Goal: Task Accomplishment & Management: Manage account settings

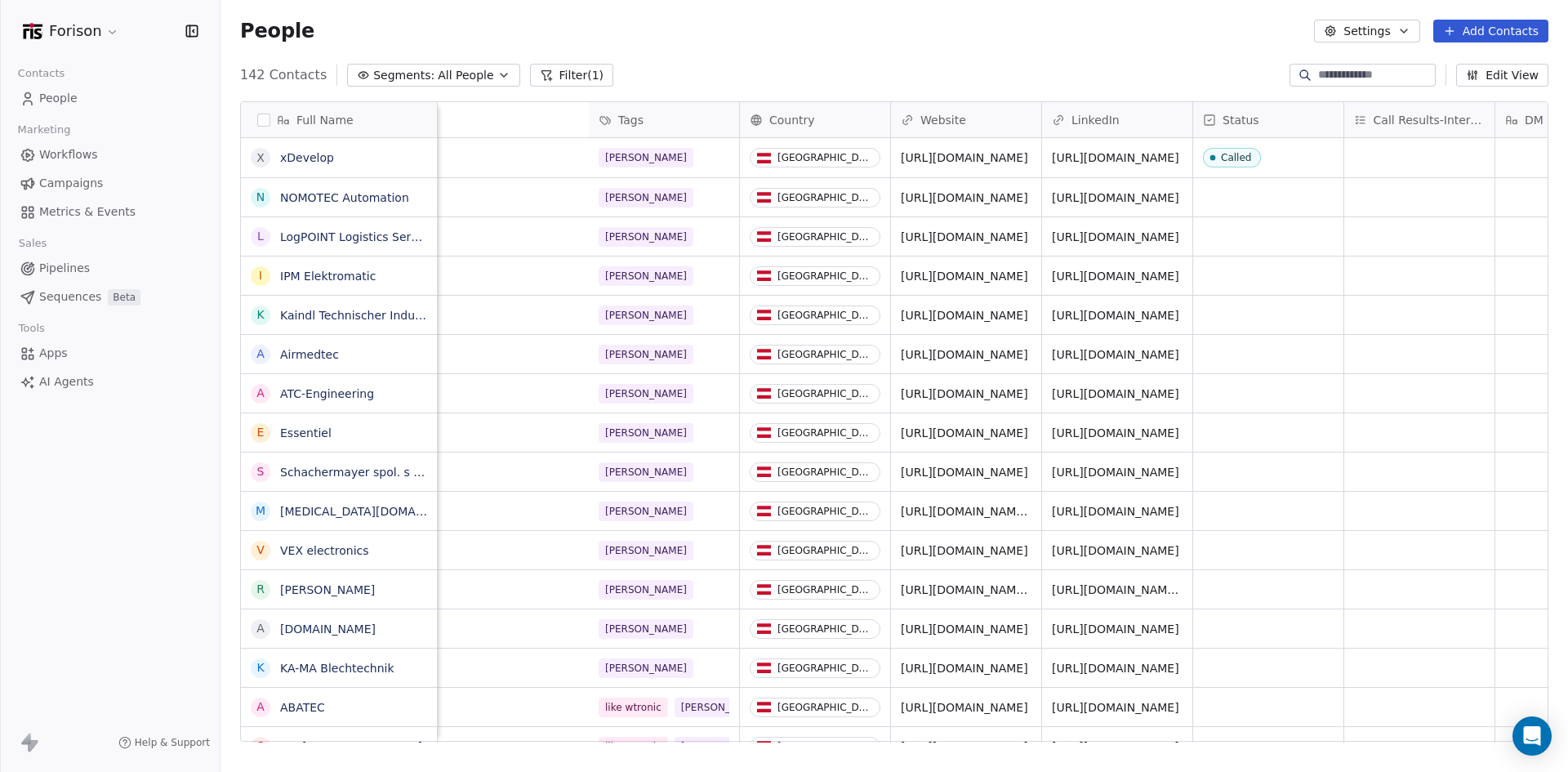
scroll to position [667, 1335]
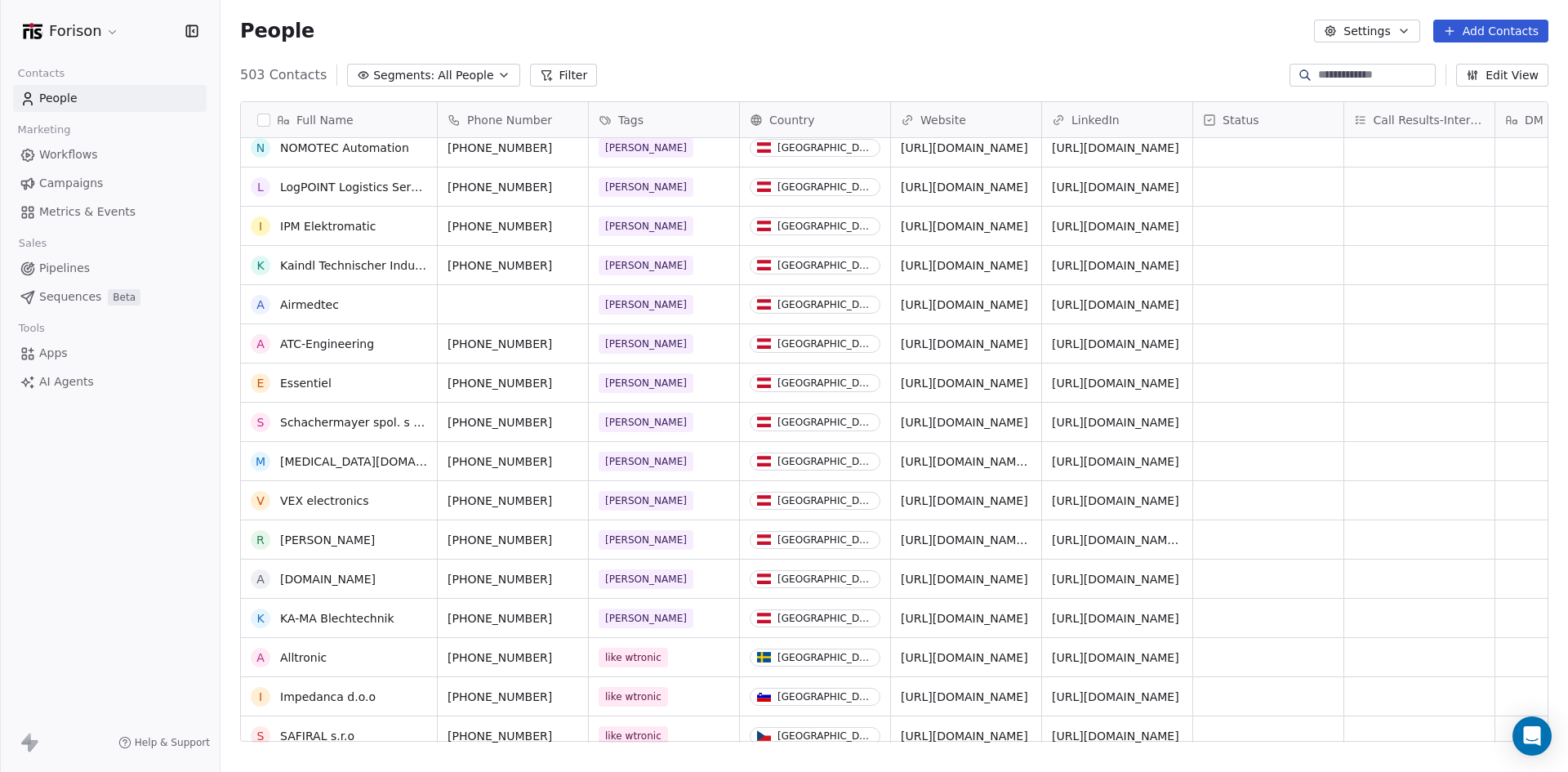
scroll to position [55, 0]
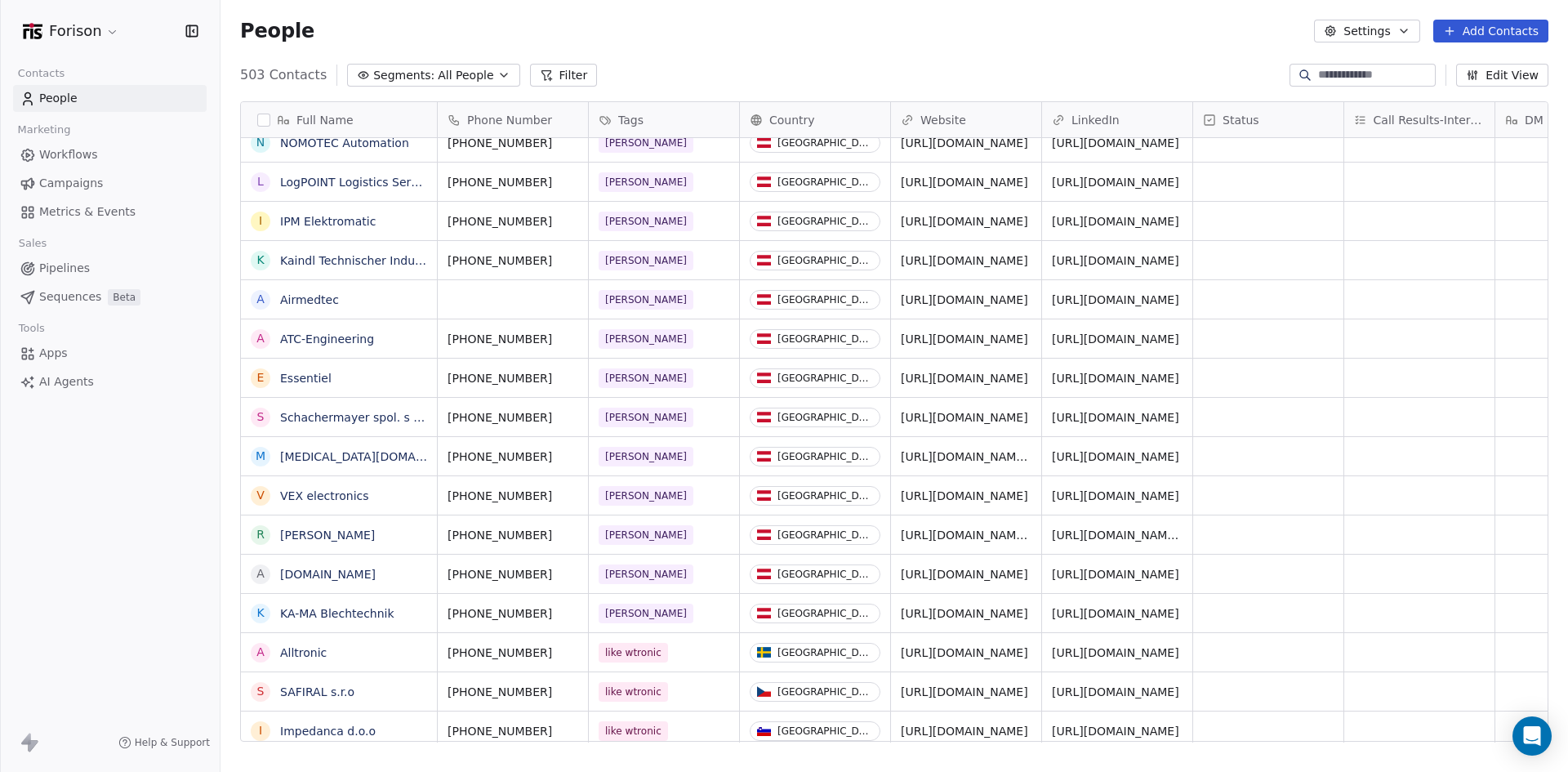
click at [90, 98] on link "People" at bounding box center [109, 98] width 194 height 27
click at [124, 167] on link "Workflows" at bounding box center [109, 155] width 194 height 27
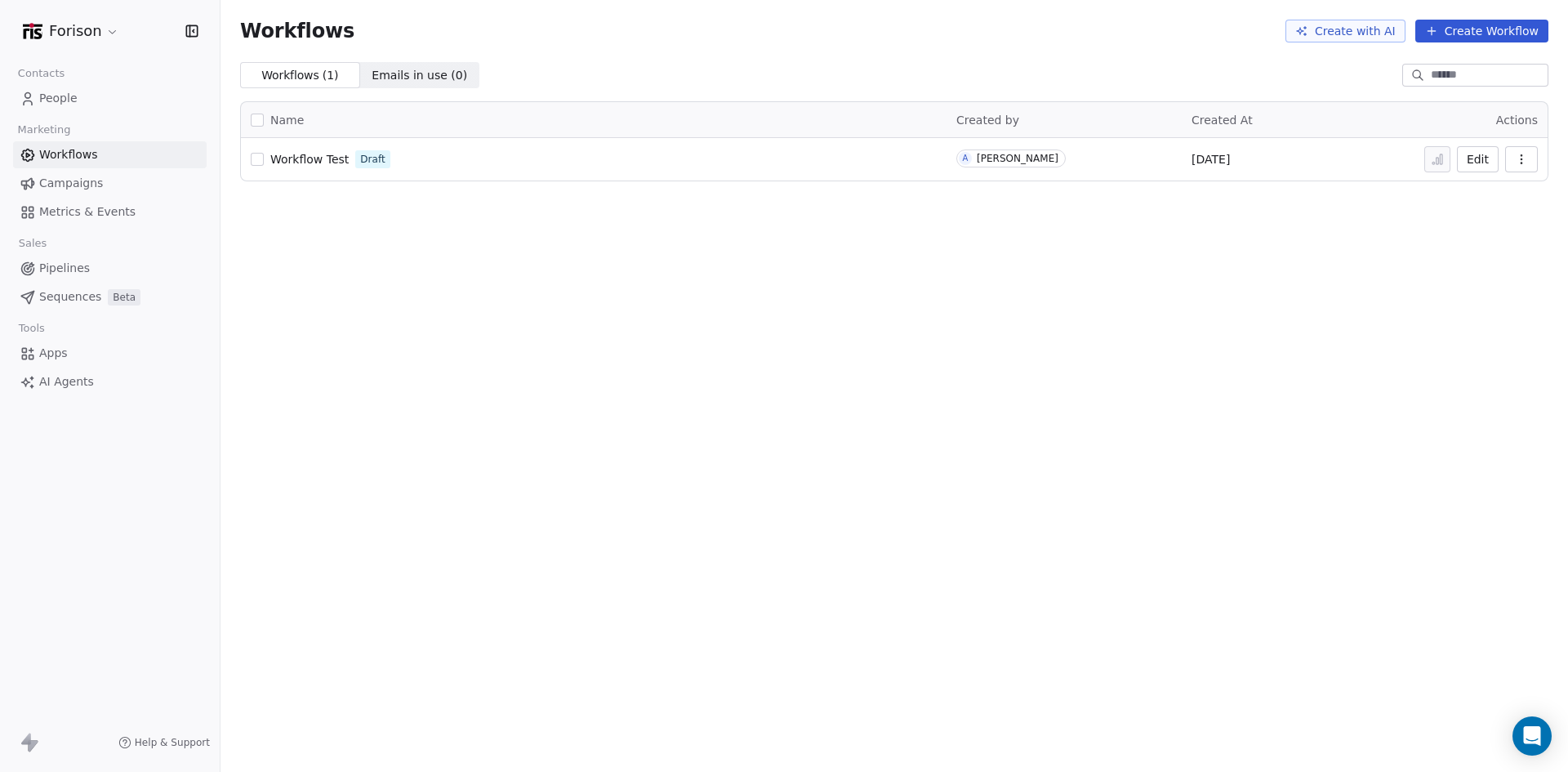
click at [49, 103] on span "People" at bounding box center [57, 98] width 38 height 18
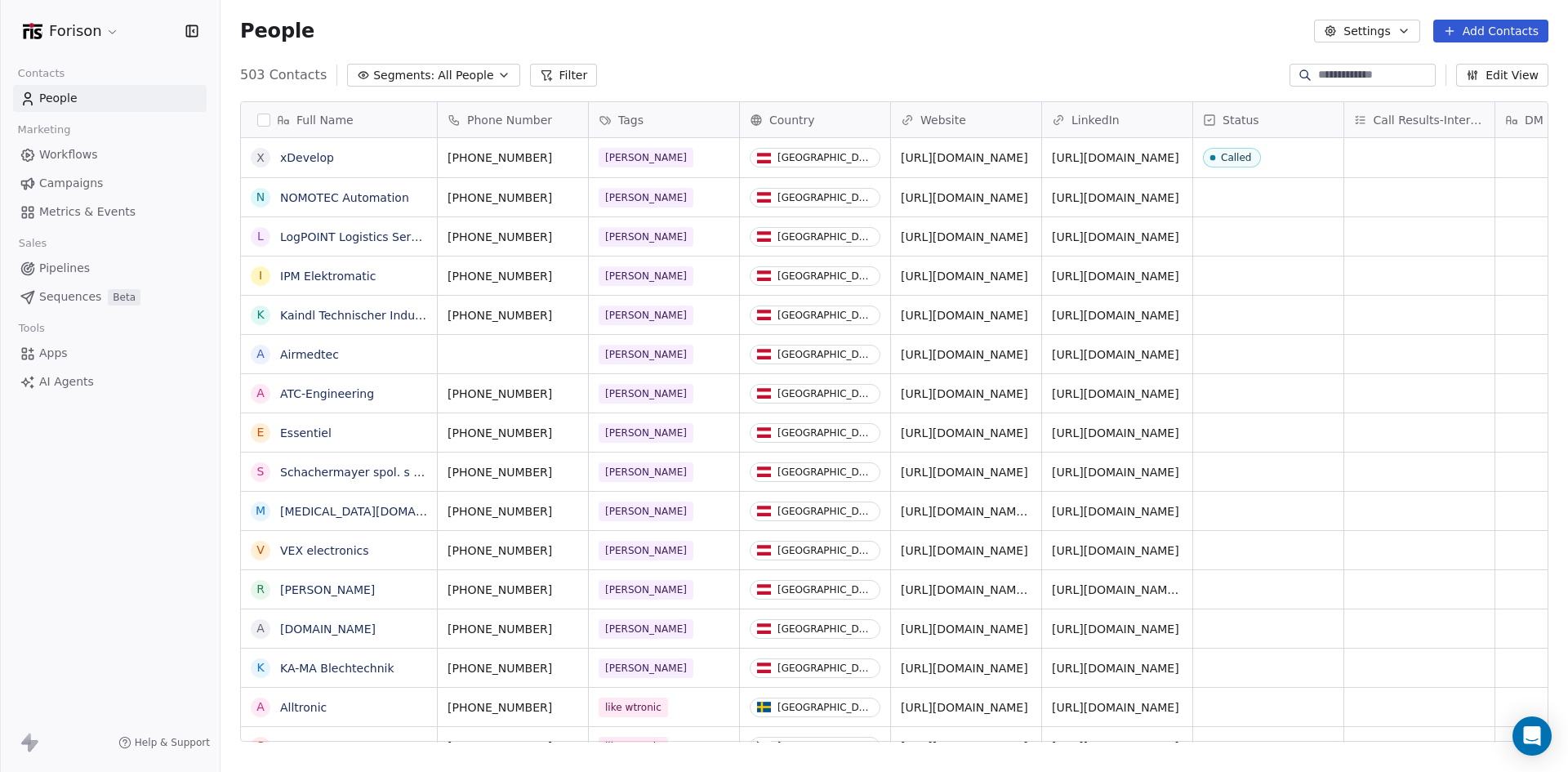
scroll to position [55, 0]
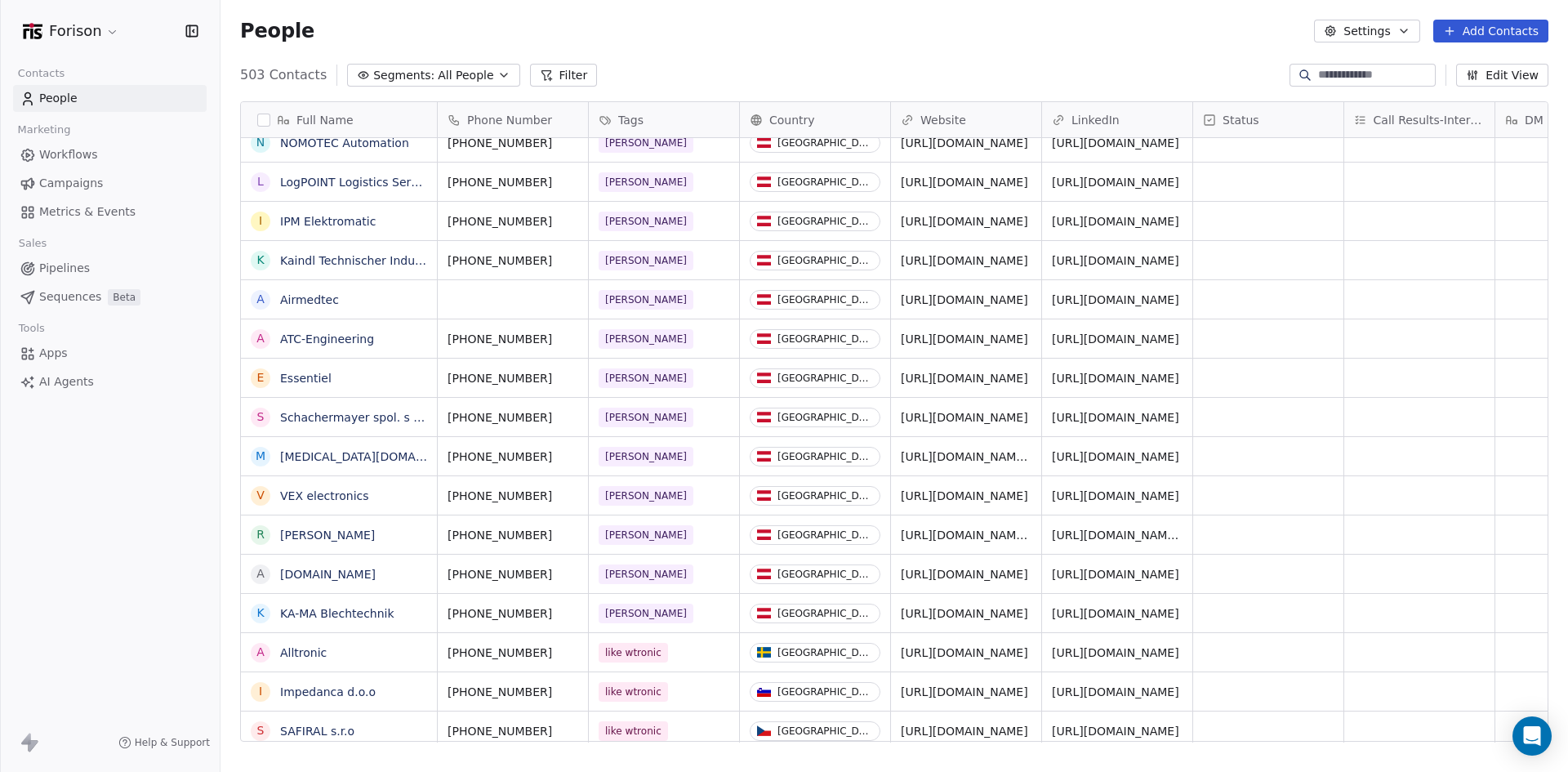
click at [118, 33] on html "Forison Contacts People Marketing Workflows Campaigns Metrics & Events Sales Pi…" at bounding box center [784, 386] width 1568 height 772
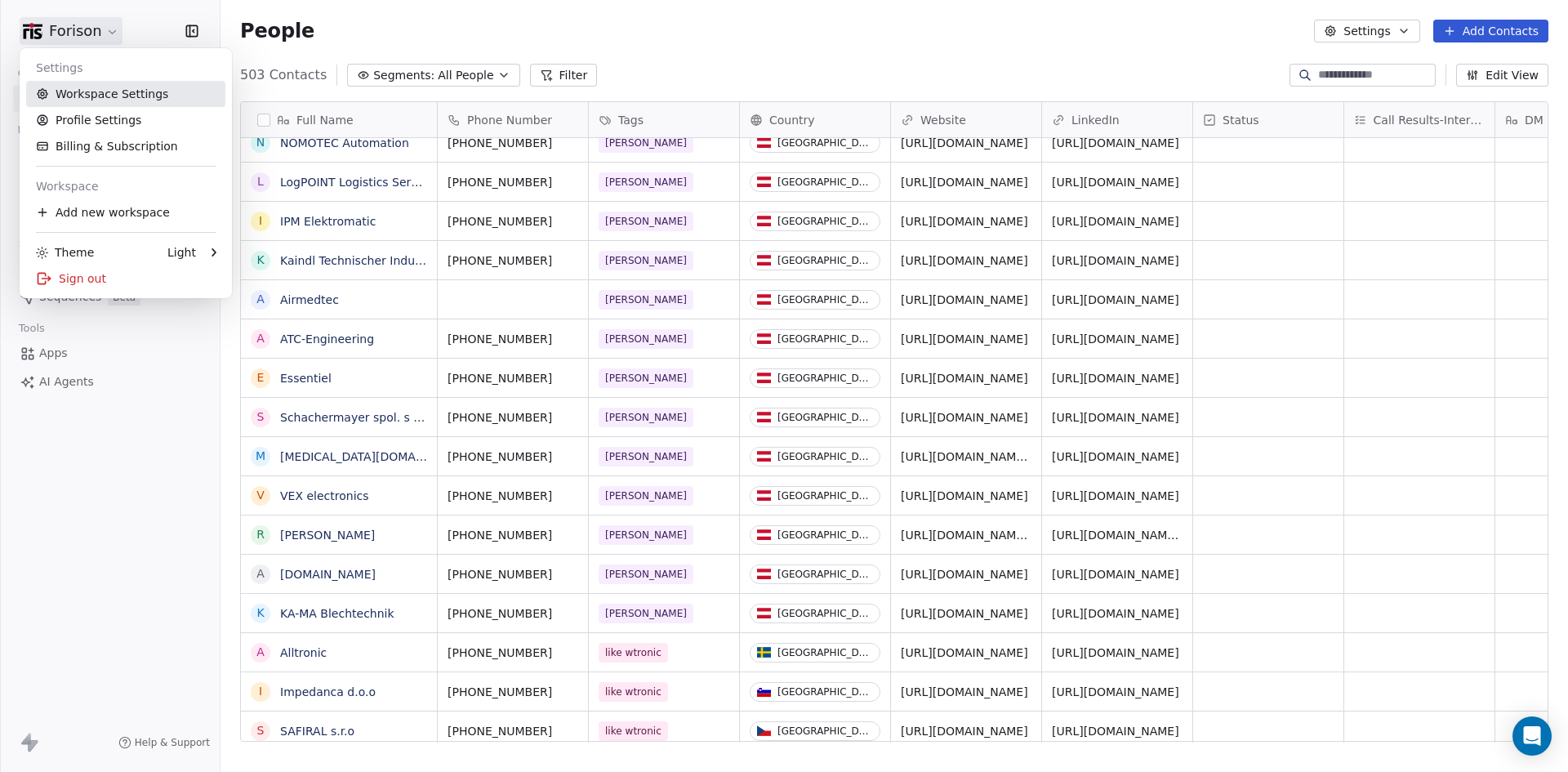
click at [145, 94] on link "Workspace Settings" at bounding box center [126, 94] width 199 height 26
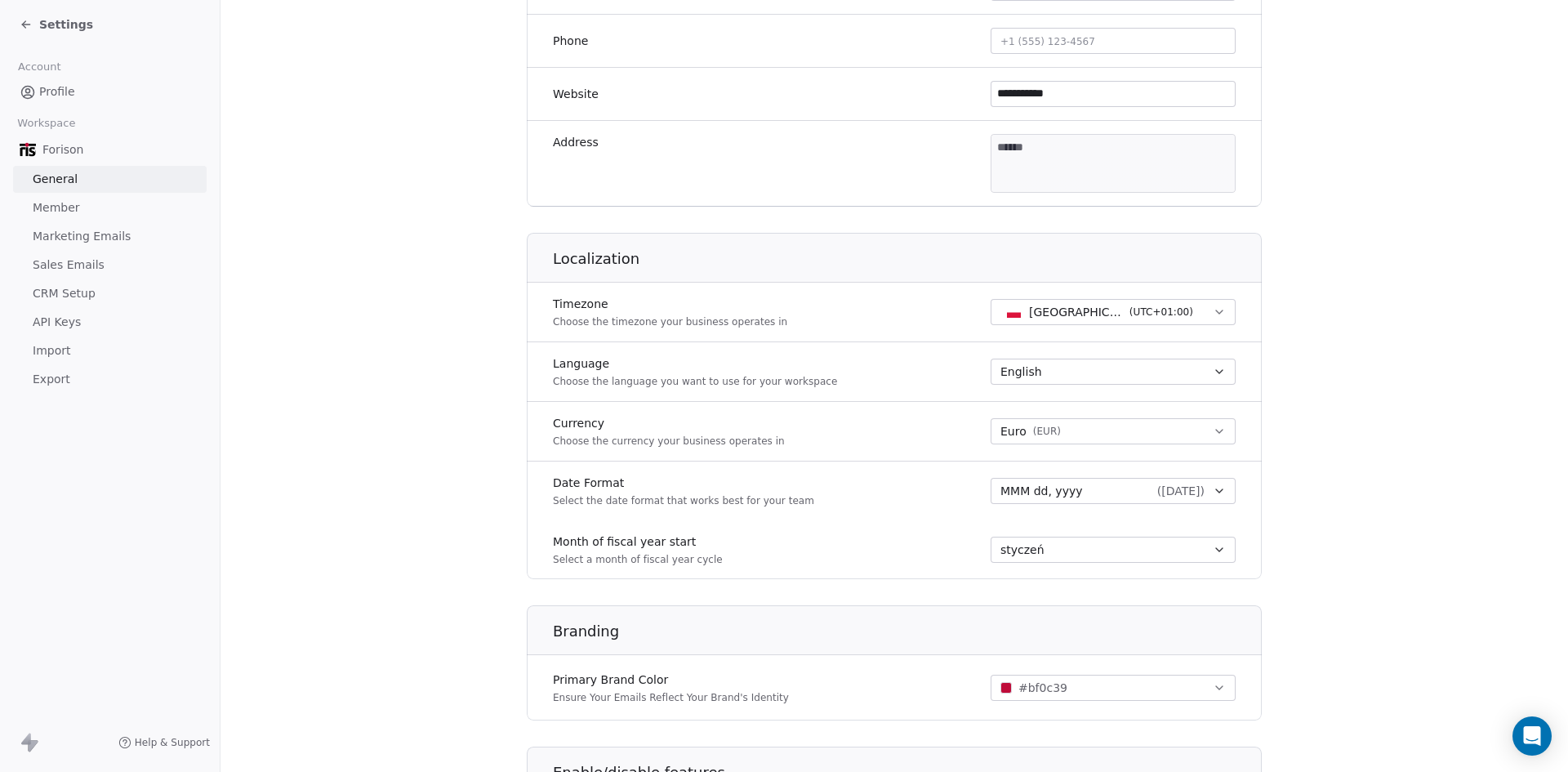
scroll to position [463, 0]
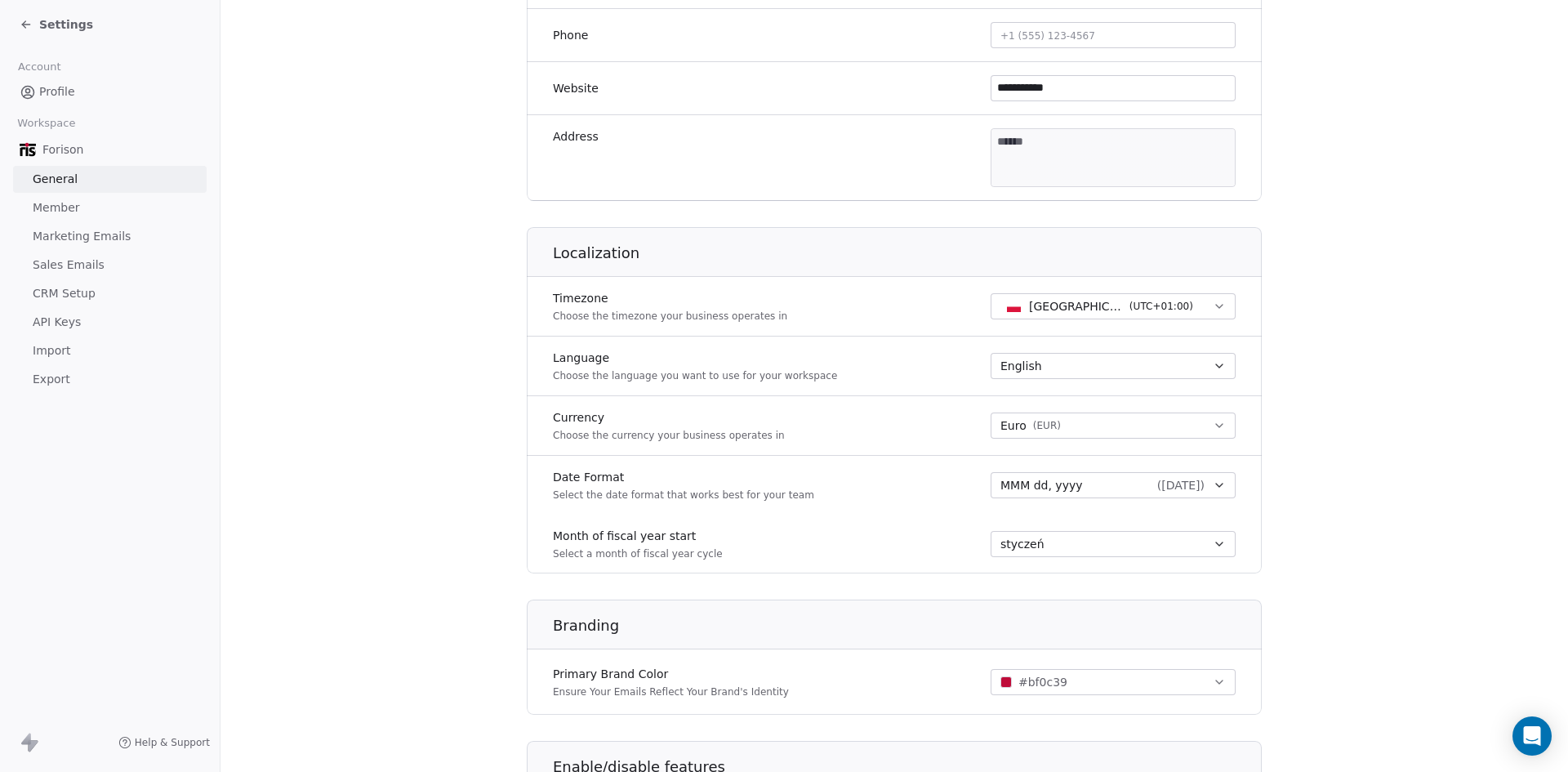
click at [68, 212] on span "Member" at bounding box center [57, 208] width 48 height 18
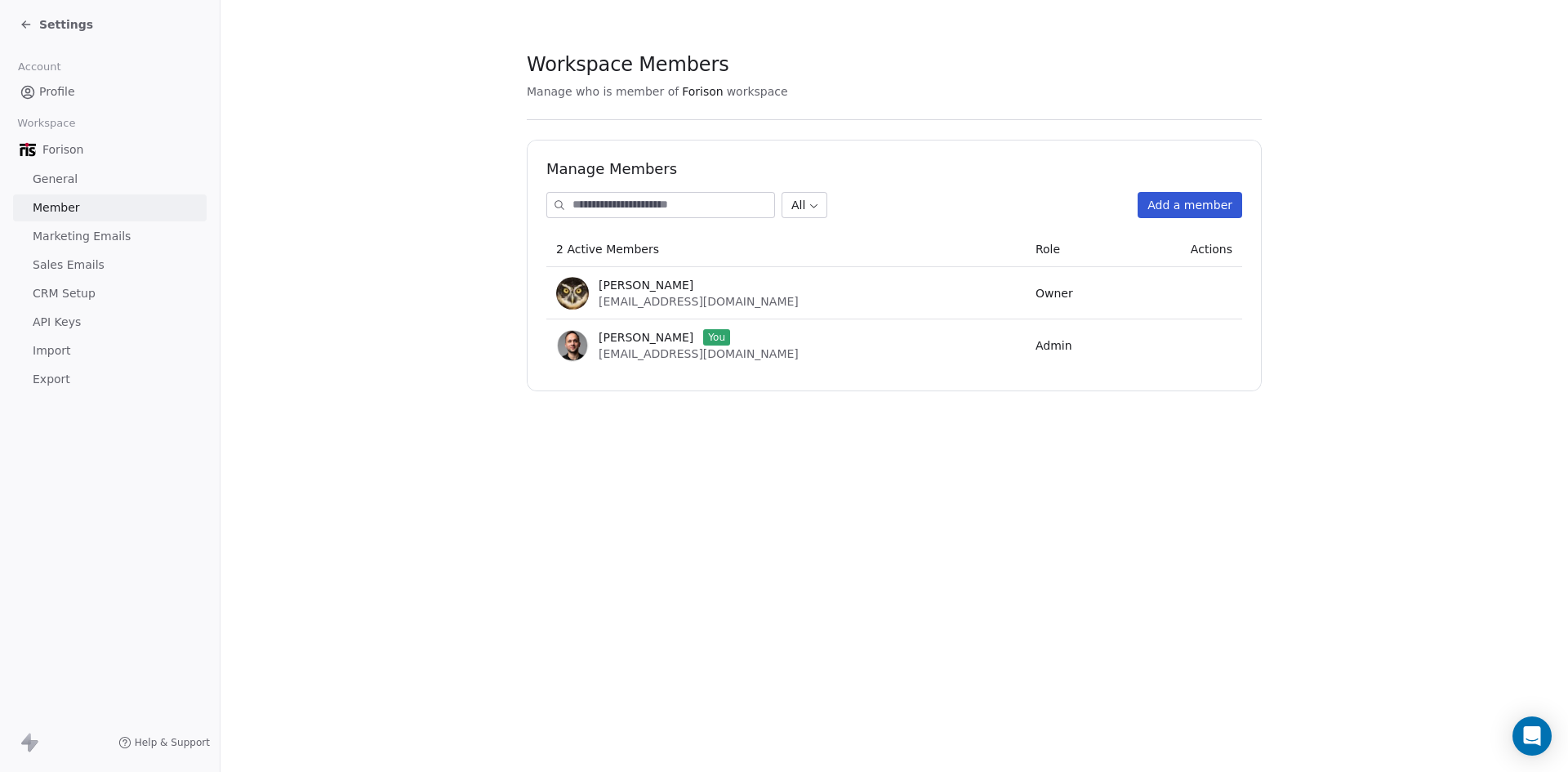
click at [1197, 212] on button "Add a member" at bounding box center [1189, 205] width 104 height 26
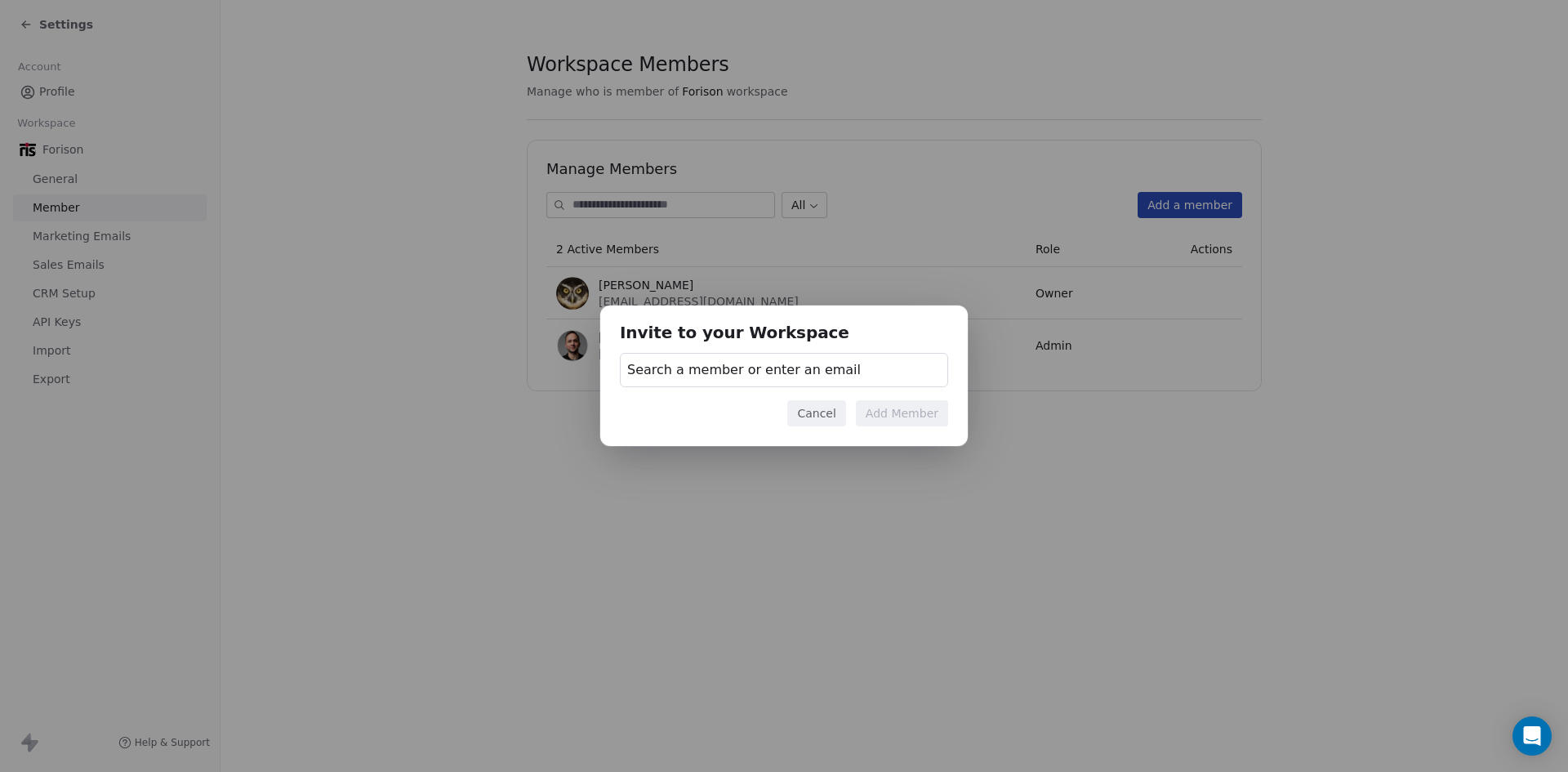
click at [857, 385] on div "Search a member or enter an email" at bounding box center [784, 369] width 328 height 34
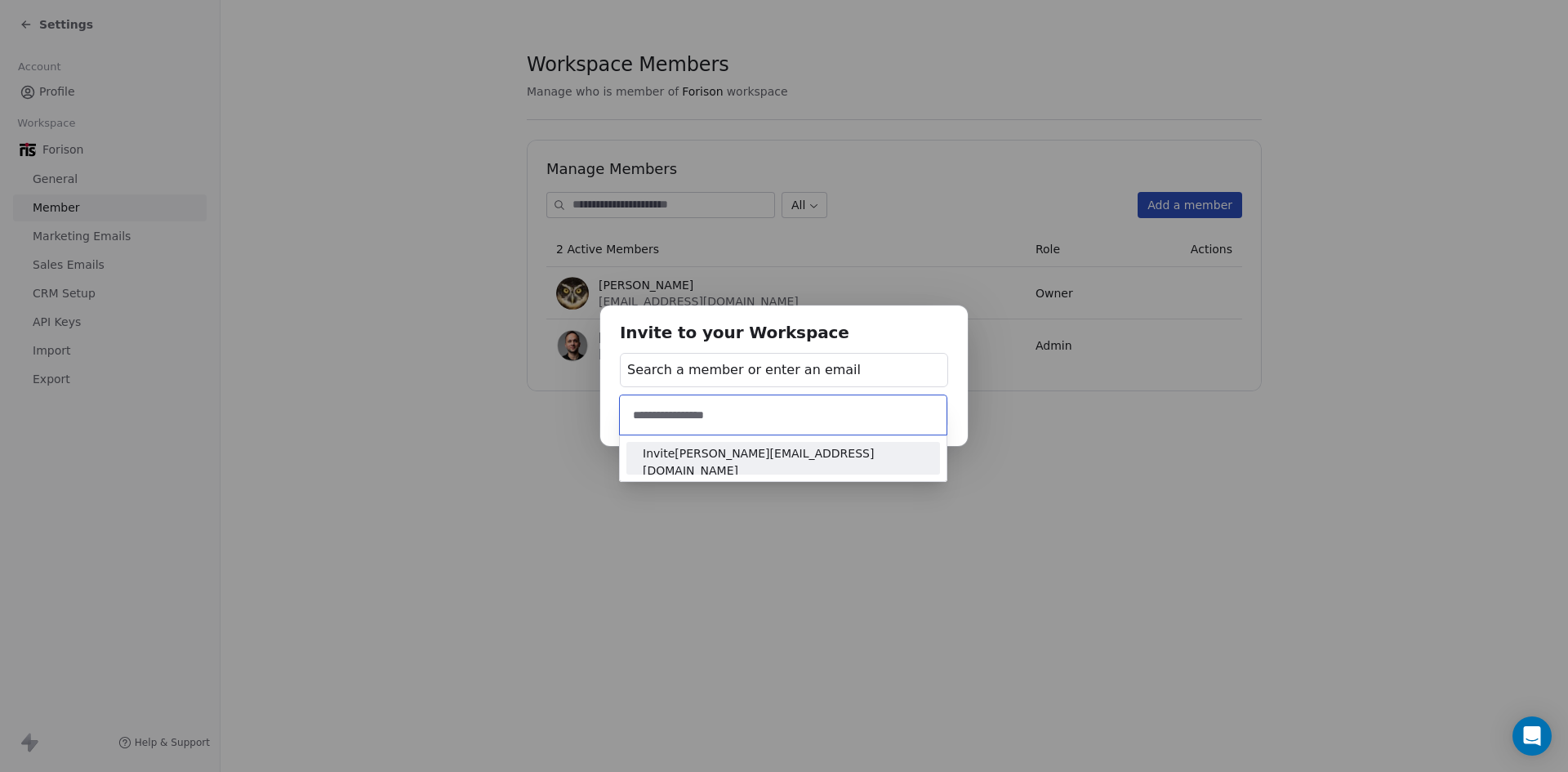
type input "**********"
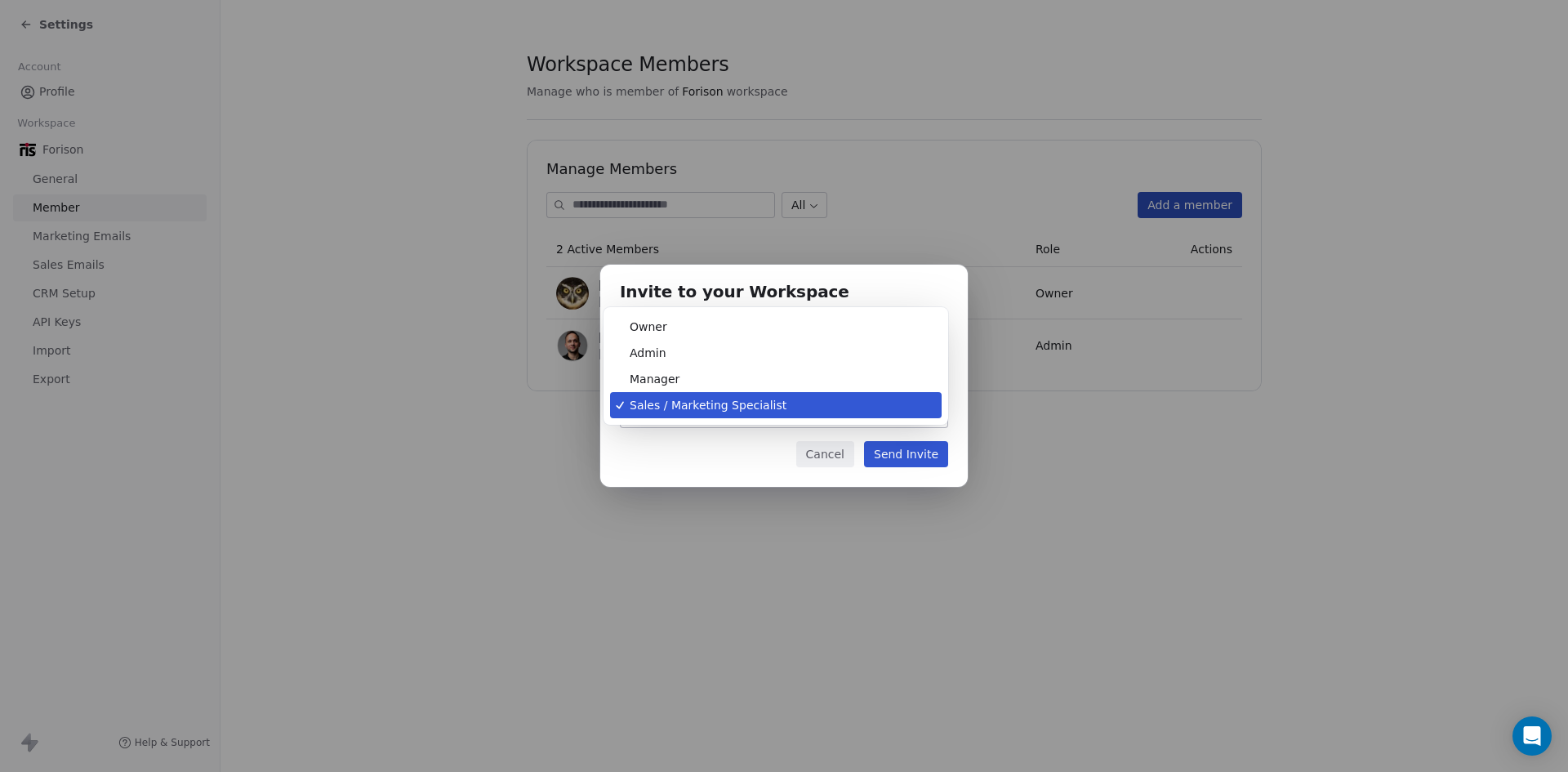
click at [849, 405] on body "Settings Account Profile Workspace Forison General Member Marketing Emails Sale…" at bounding box center [784, 386] width 1568 height 772
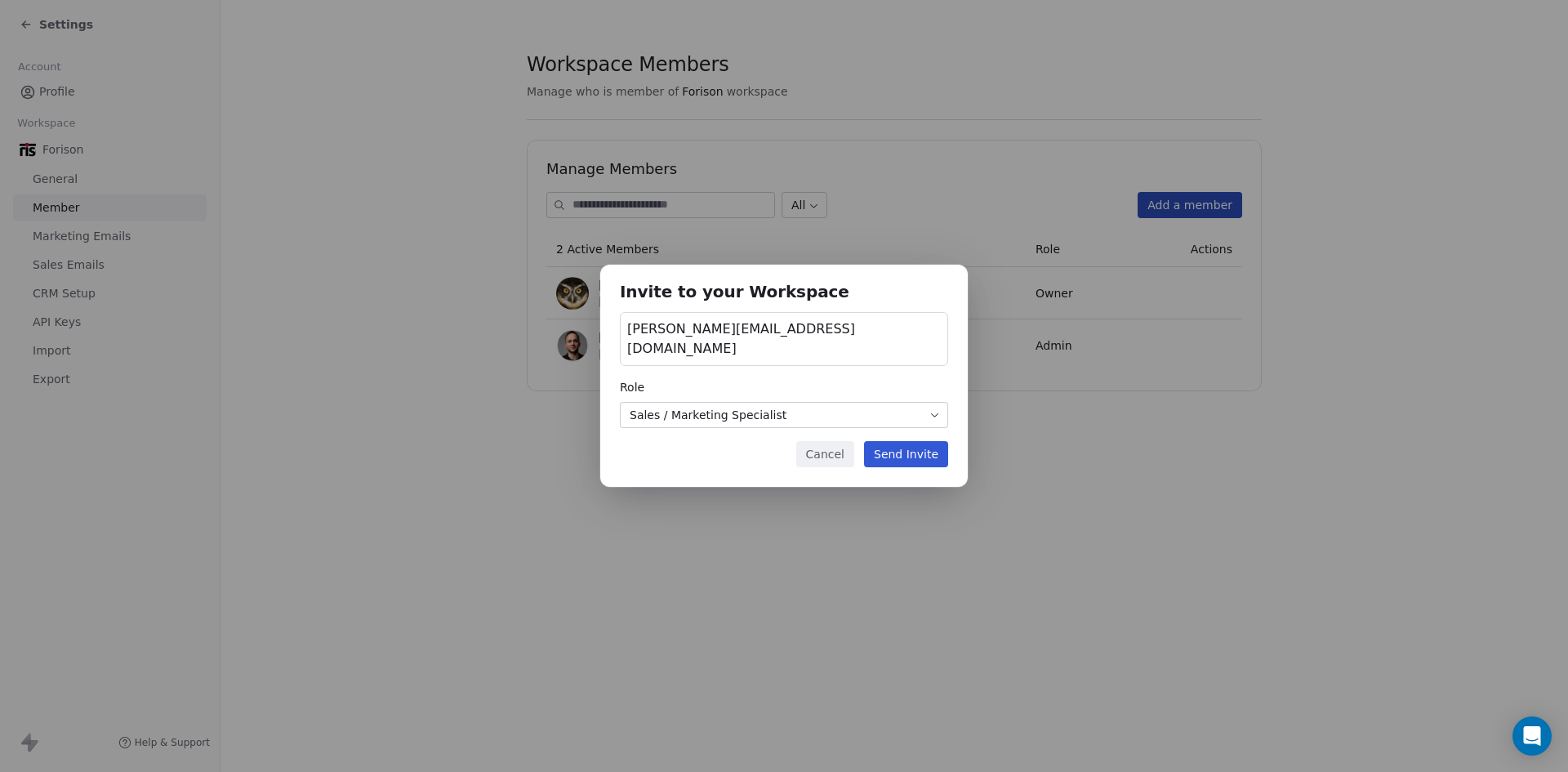
click at [921, 445] on button "Send Invite" at bounding box center [905, 453] width 84 height 26
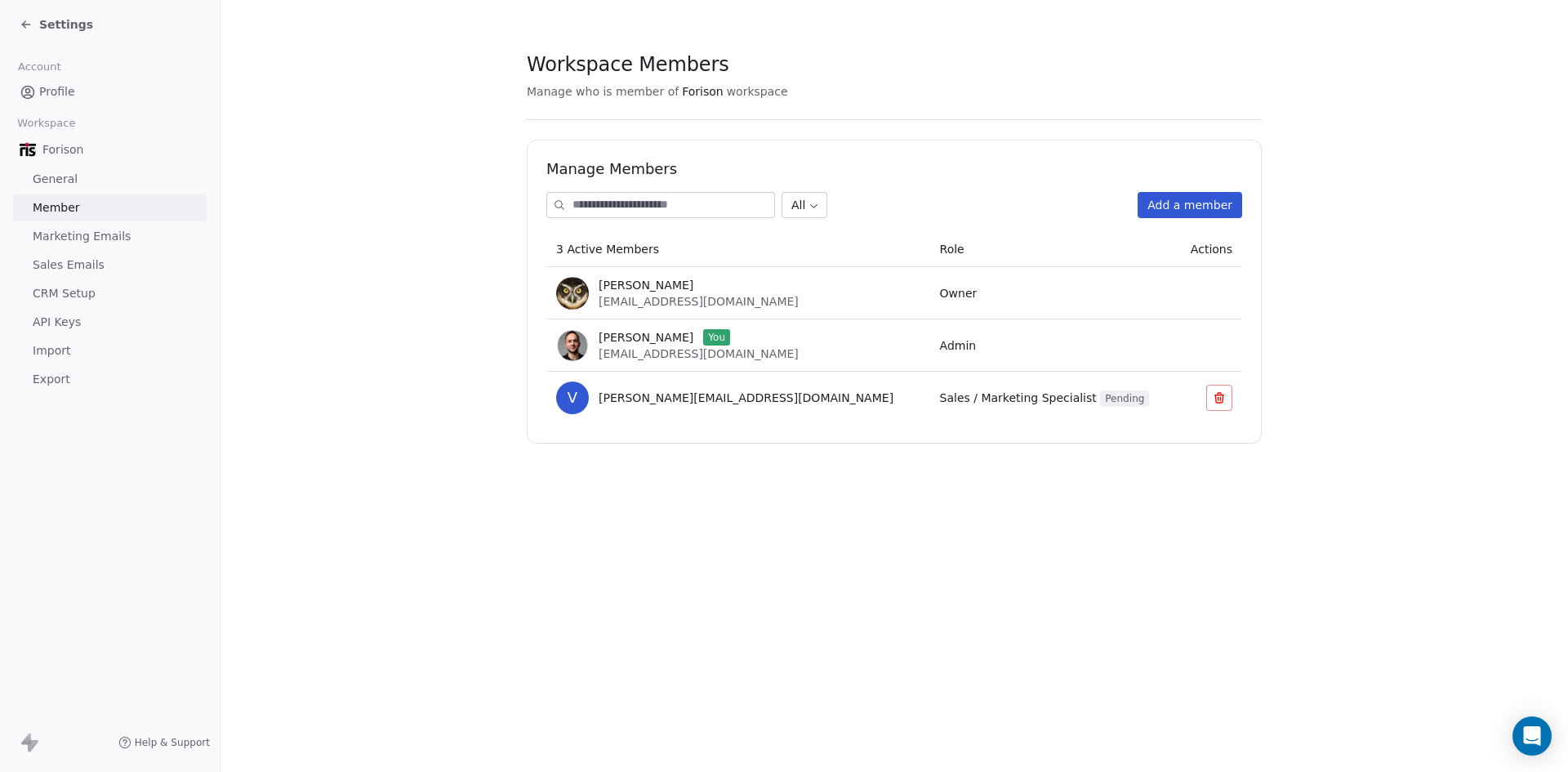
click at [27, 24] on icon at bounding box center [26, 24] width 8 height 0
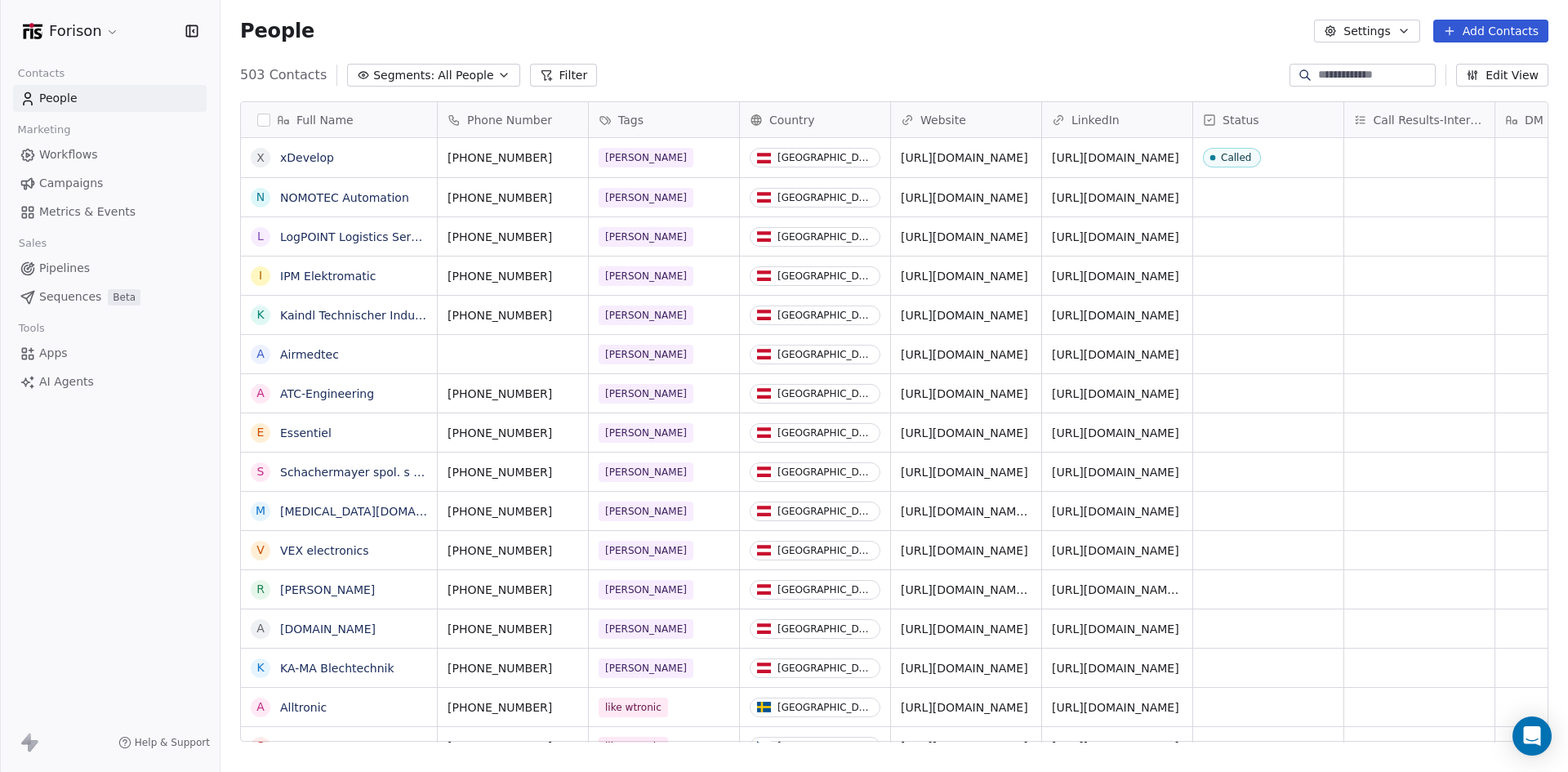
click at [438, 74] on span "All People" at bounding box center [465, 76] width 56 height 18
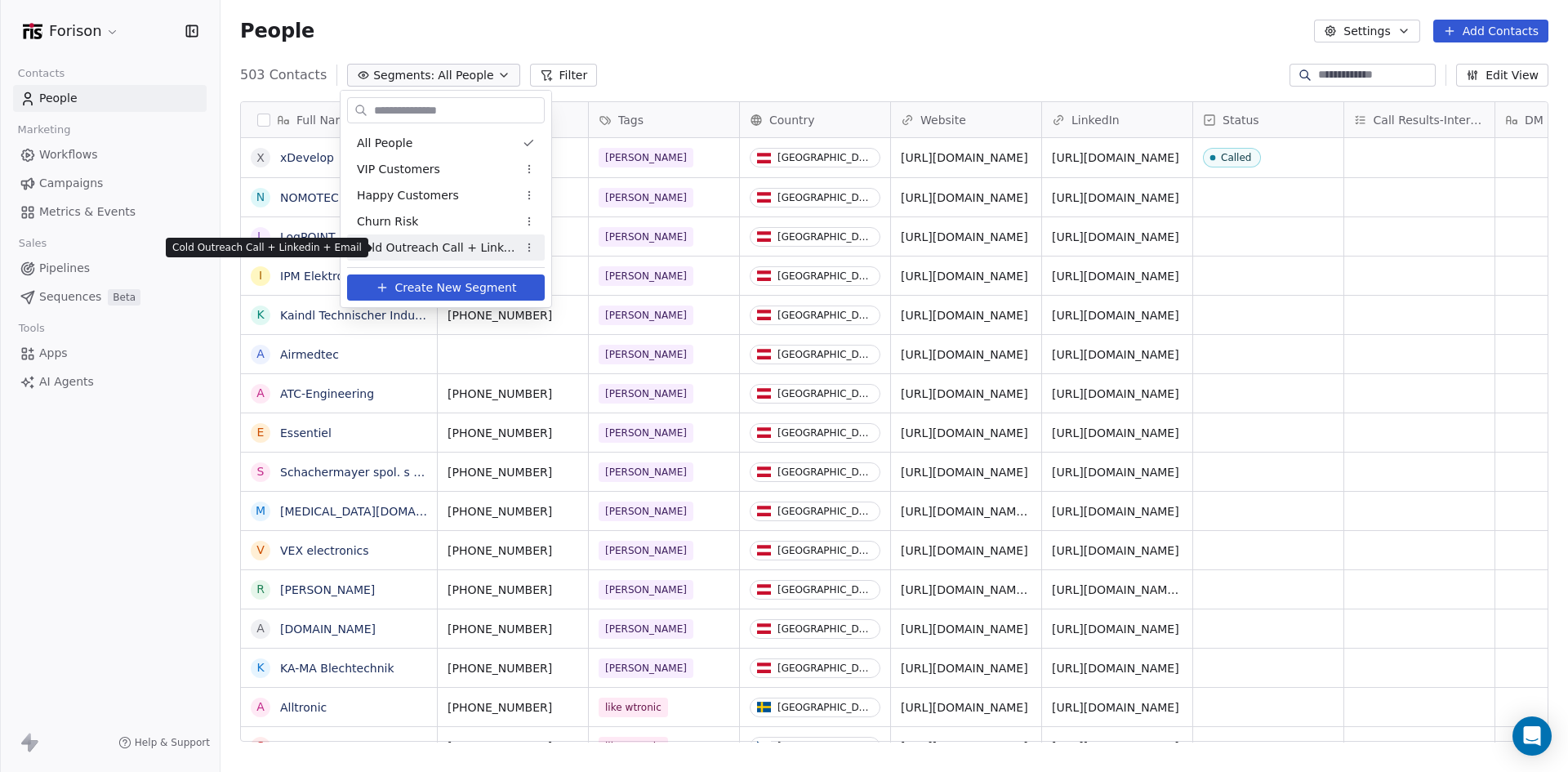
click at [428, 242] on span "Cold Outreach Call + Linkedin + Email" at bounding box center [437, 248] width 160 height 18
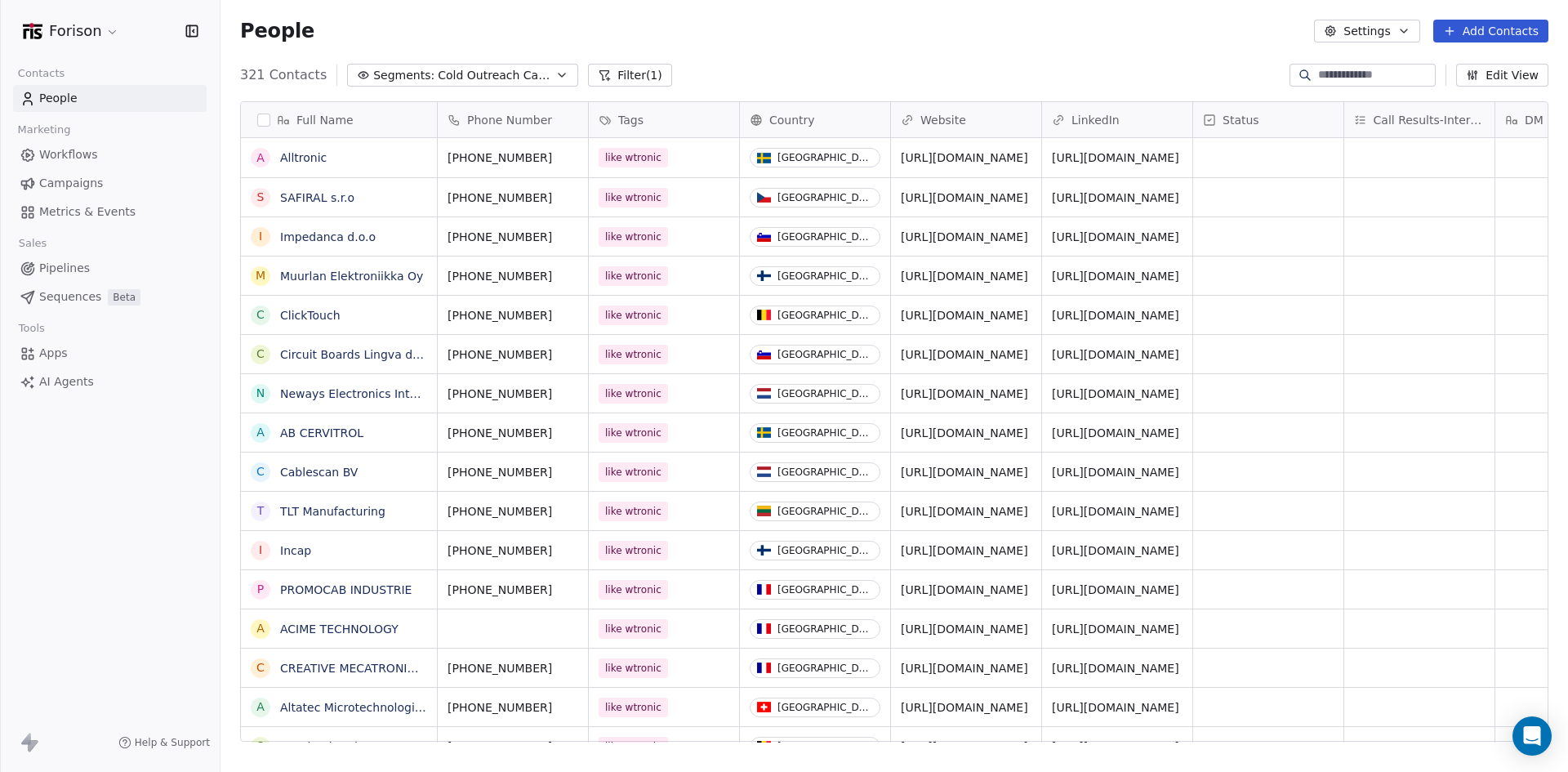
scroll to position [667, 1335]
click at [478, 58] on div "Cold Outreach Call + Linkedin + Email Cold Outreach Call + Linkedin + Email" at bounding box center [489, 50] width 203 height 19
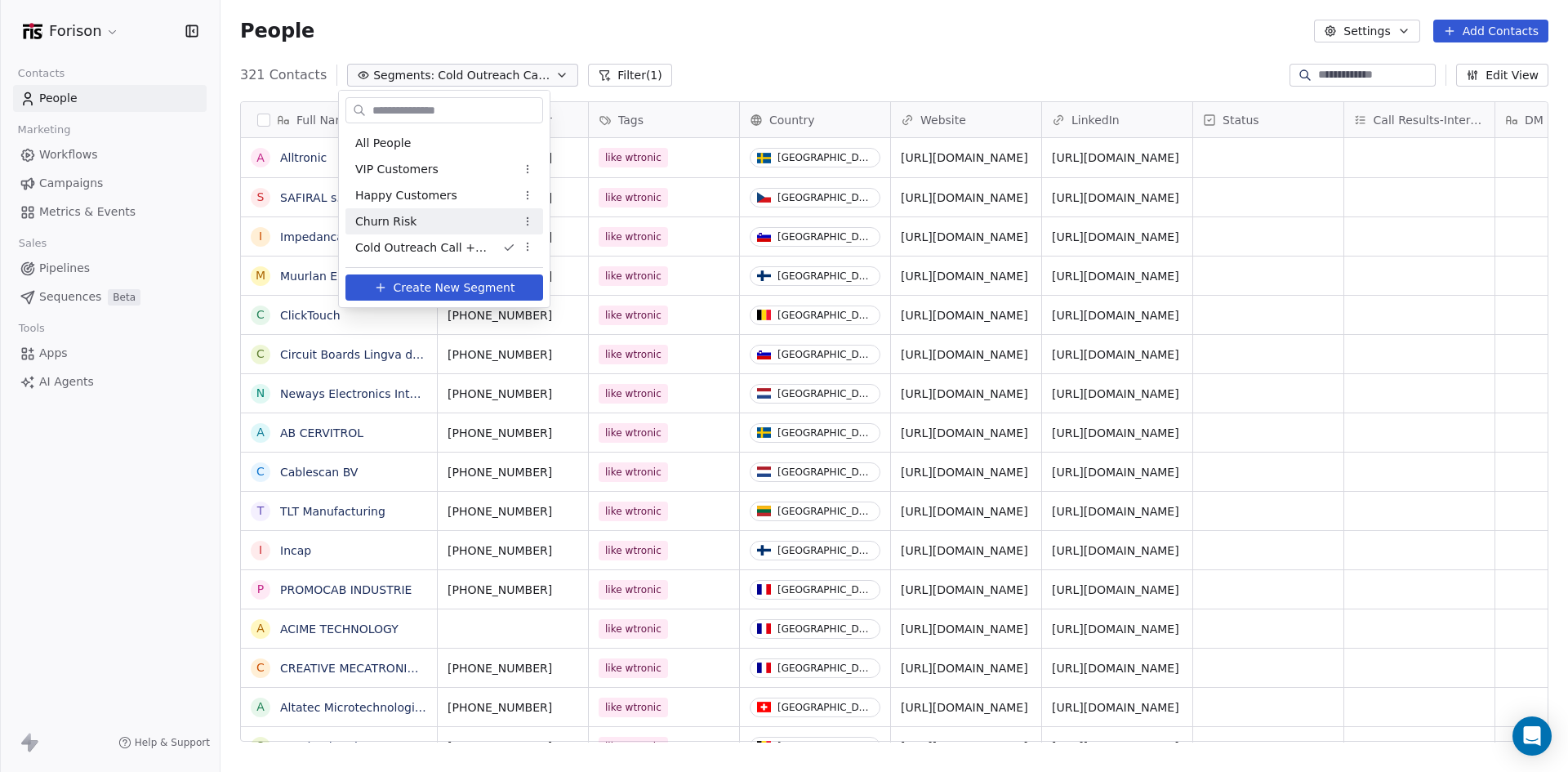
click at [396, 230] on div "Churn Risk" at bounding box center [443, 221] width 198 height 26
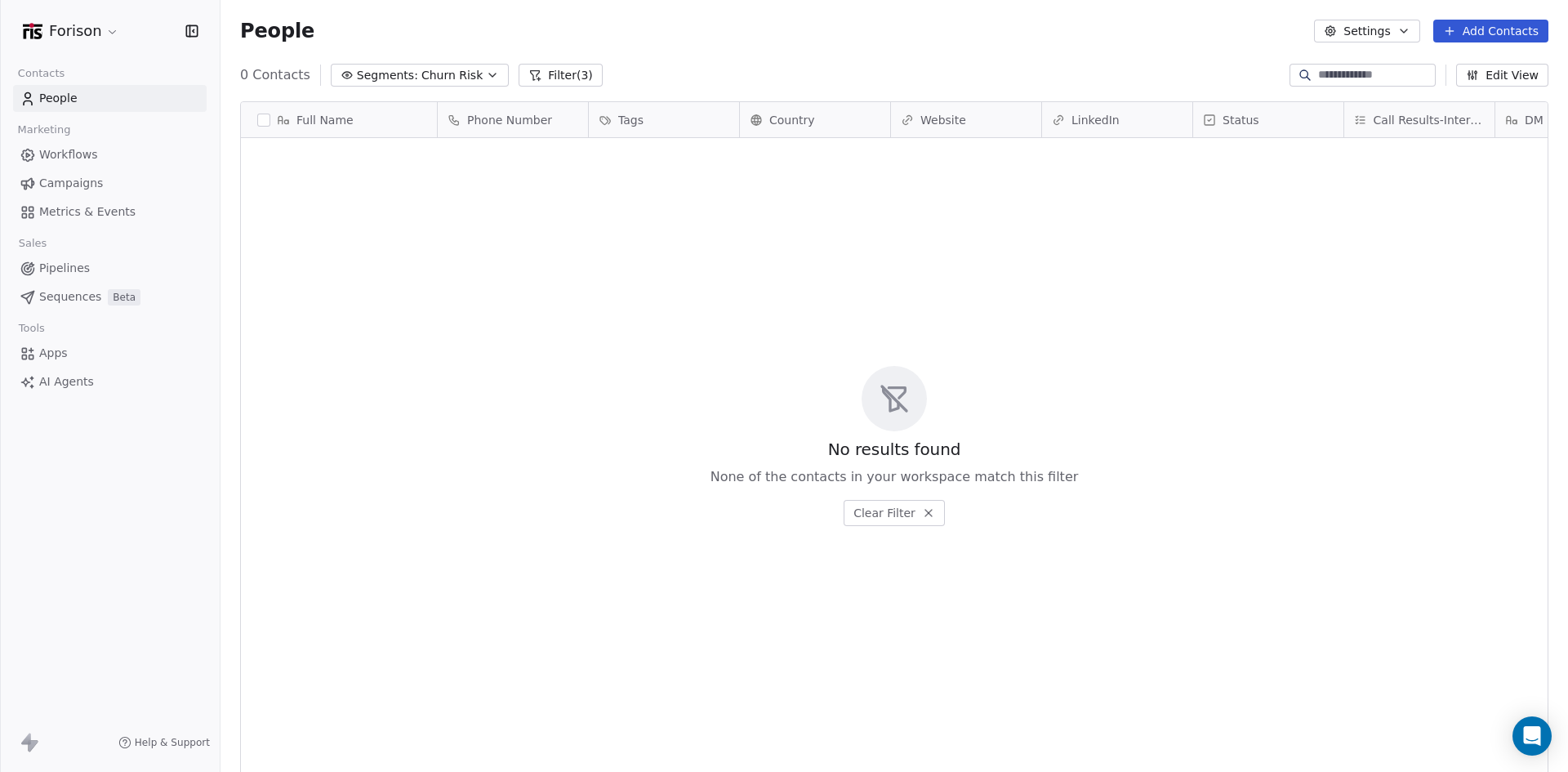
click at [489, 73] on icon "button" at bounding box center [492, 74] width 7 height 3
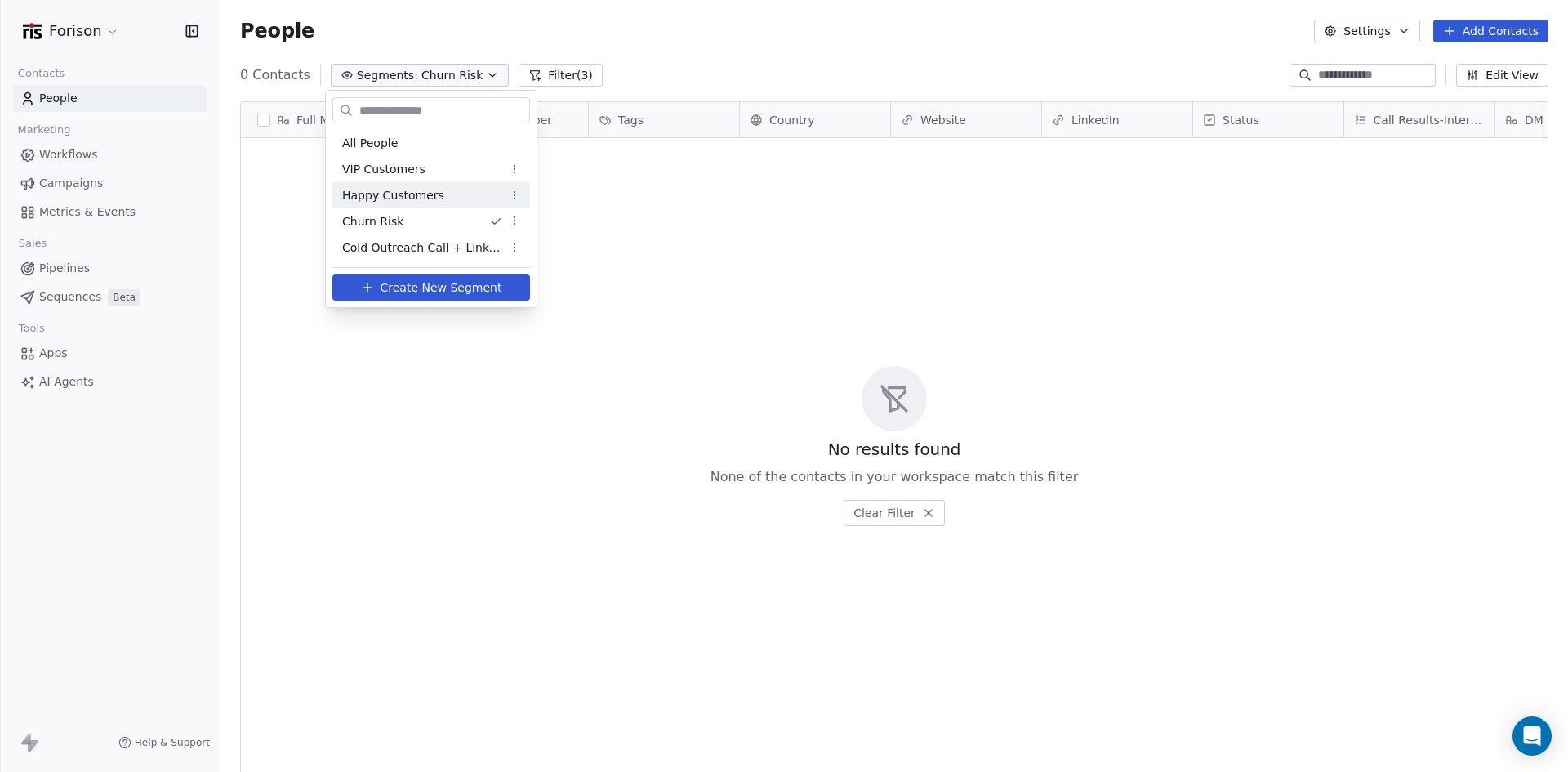
click at [385, 199] on span "Happy Customers" at bounding box center [393, 196] width 102 height 18
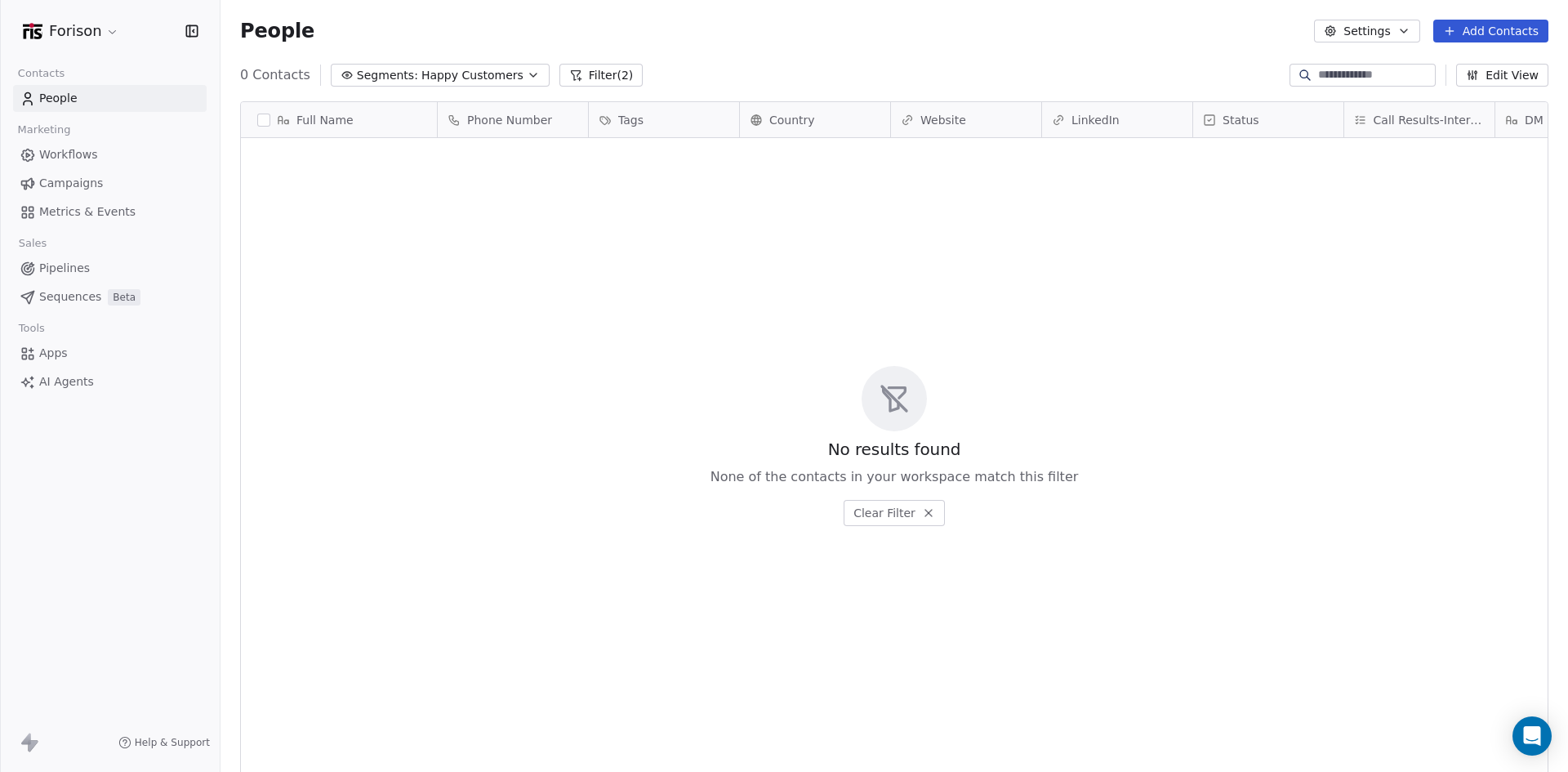
click at [506, 73] on button "Segments: Happy Customers" at bounding box center [440, 74] width 219 height 22
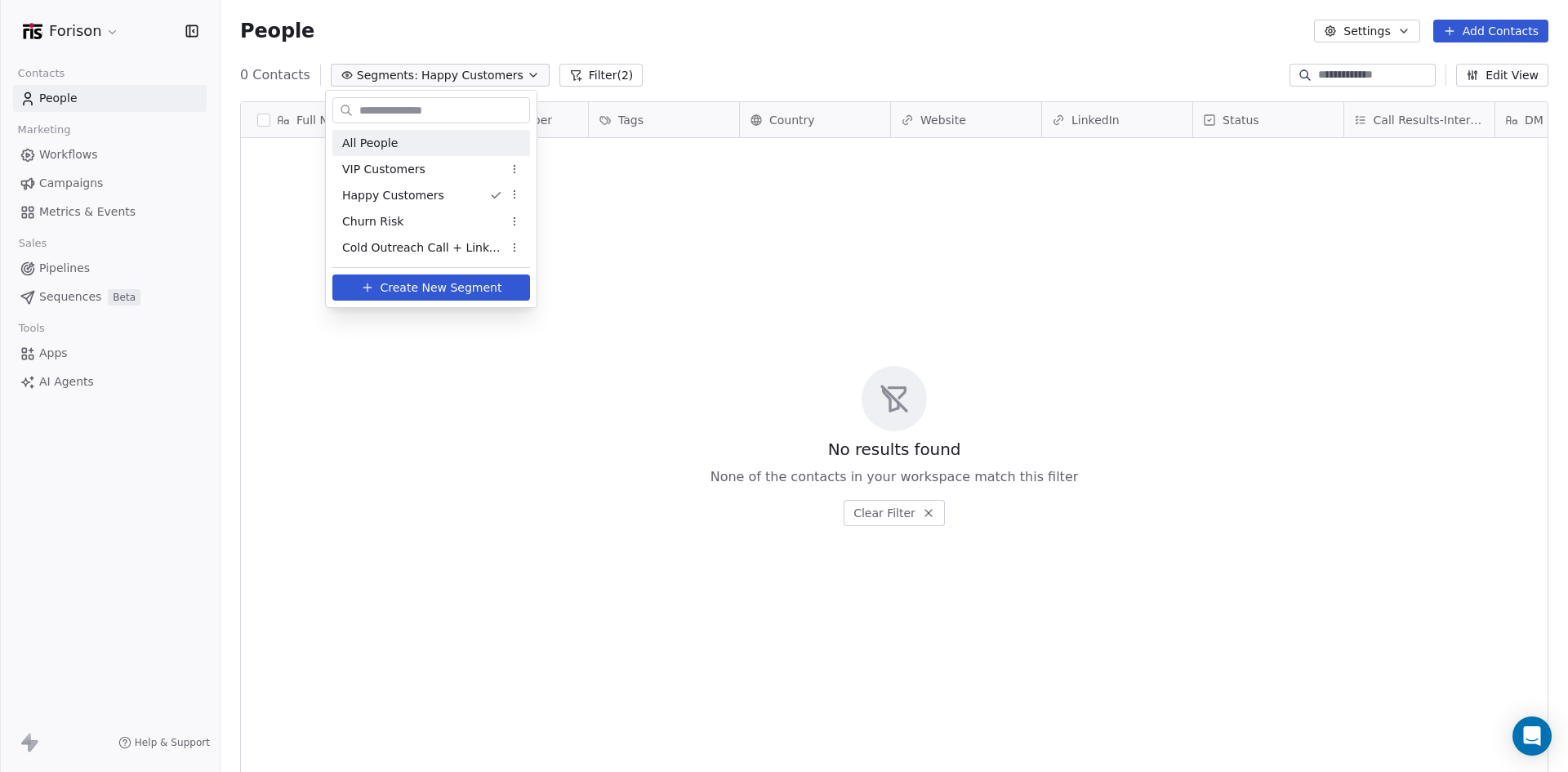
click at [371, 144] on span "All People" at bounding box center [369, 143] width 56 height 18
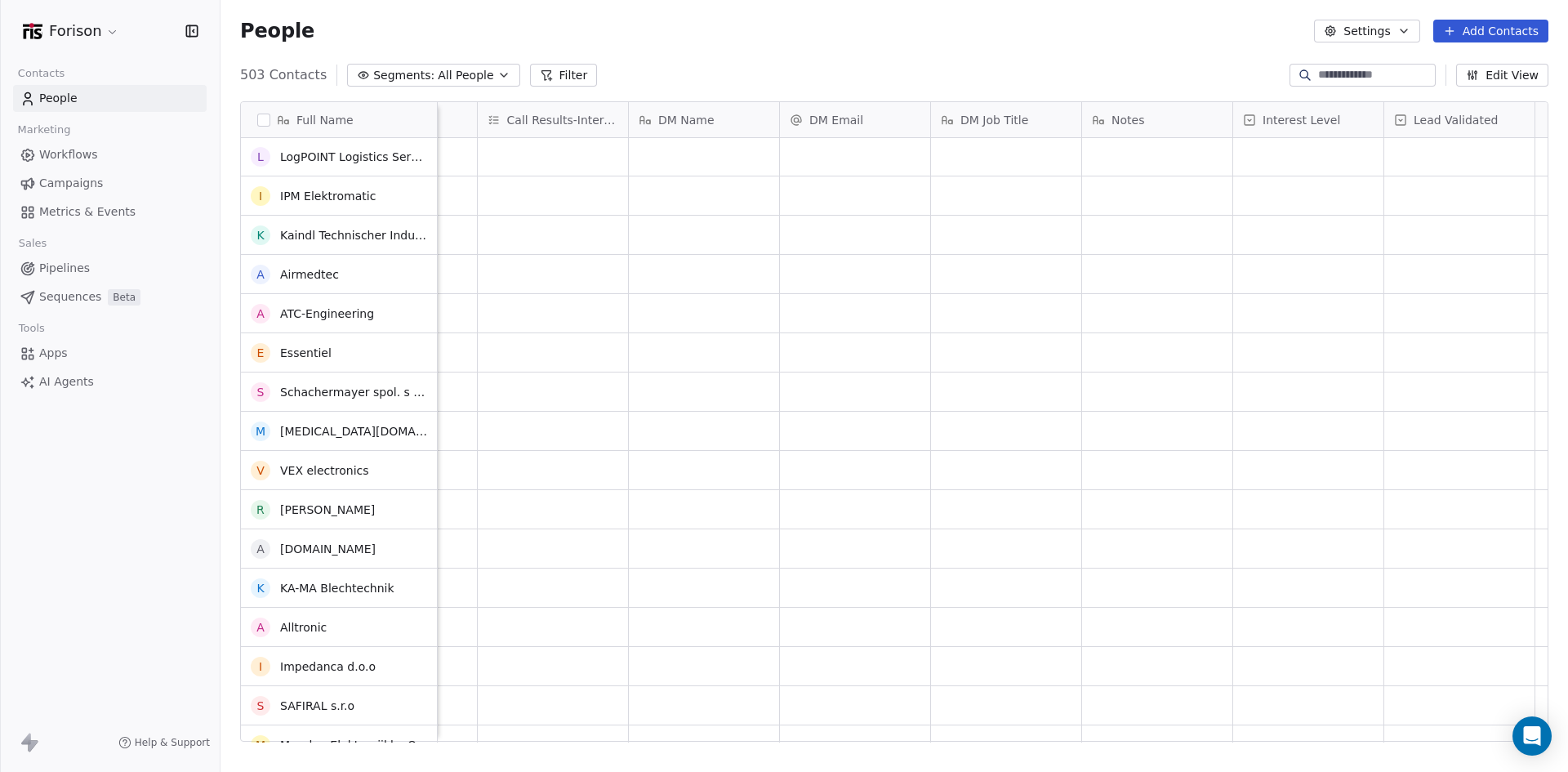
scroll to position [82, 0]
drag, startPoint x: 1043, startPoint y: 107, endPoint x: 1065, endPoint y: 112, distance: 22.6
click at [1065, 112] on div "Full Name x xDevelop N NOMOTEC Automation L LogPOINT Logistics Services I IPM E…" at bounding box center [894, 422] width 1307 height 640
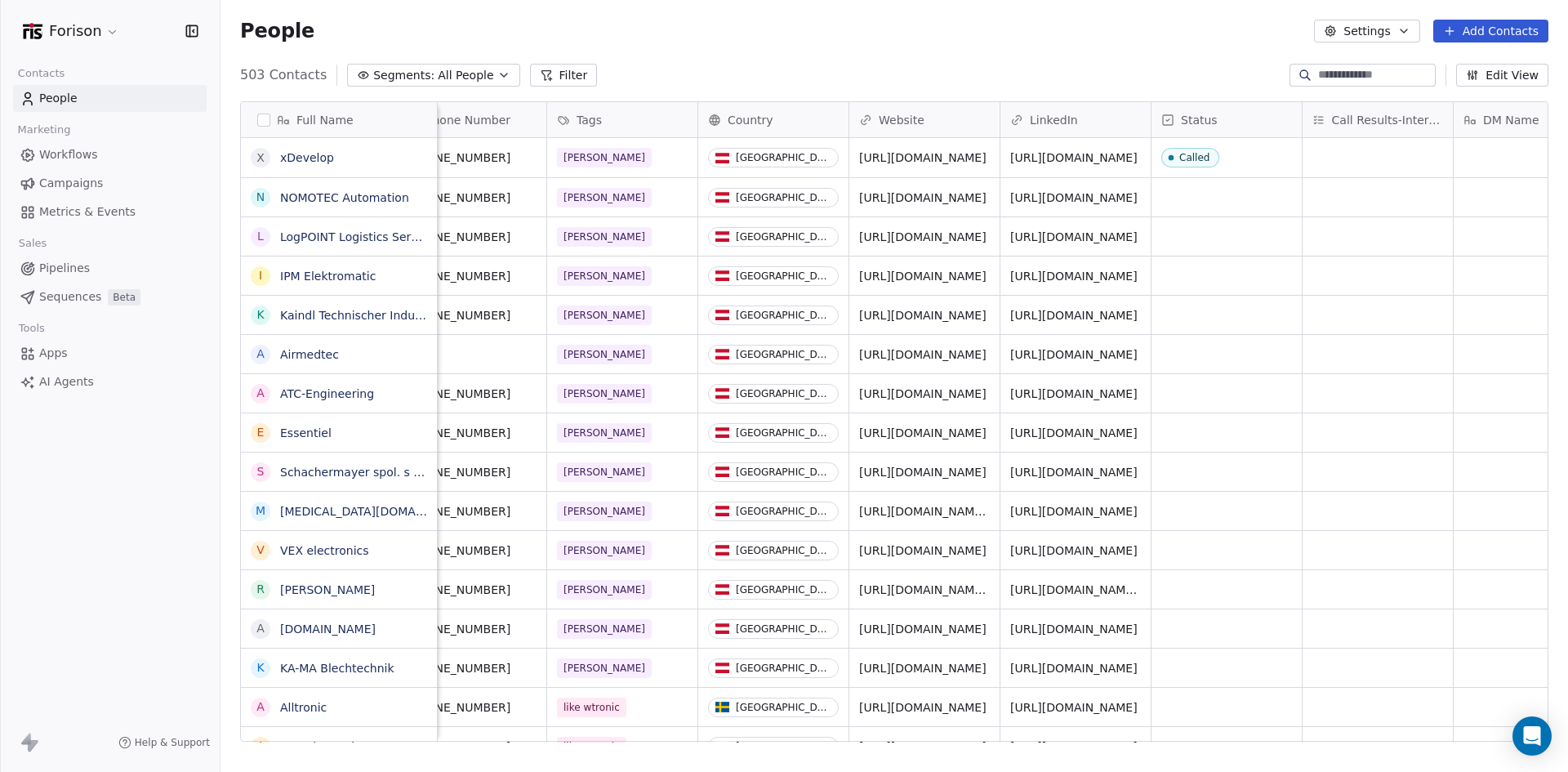
scroll to position [0, 0]
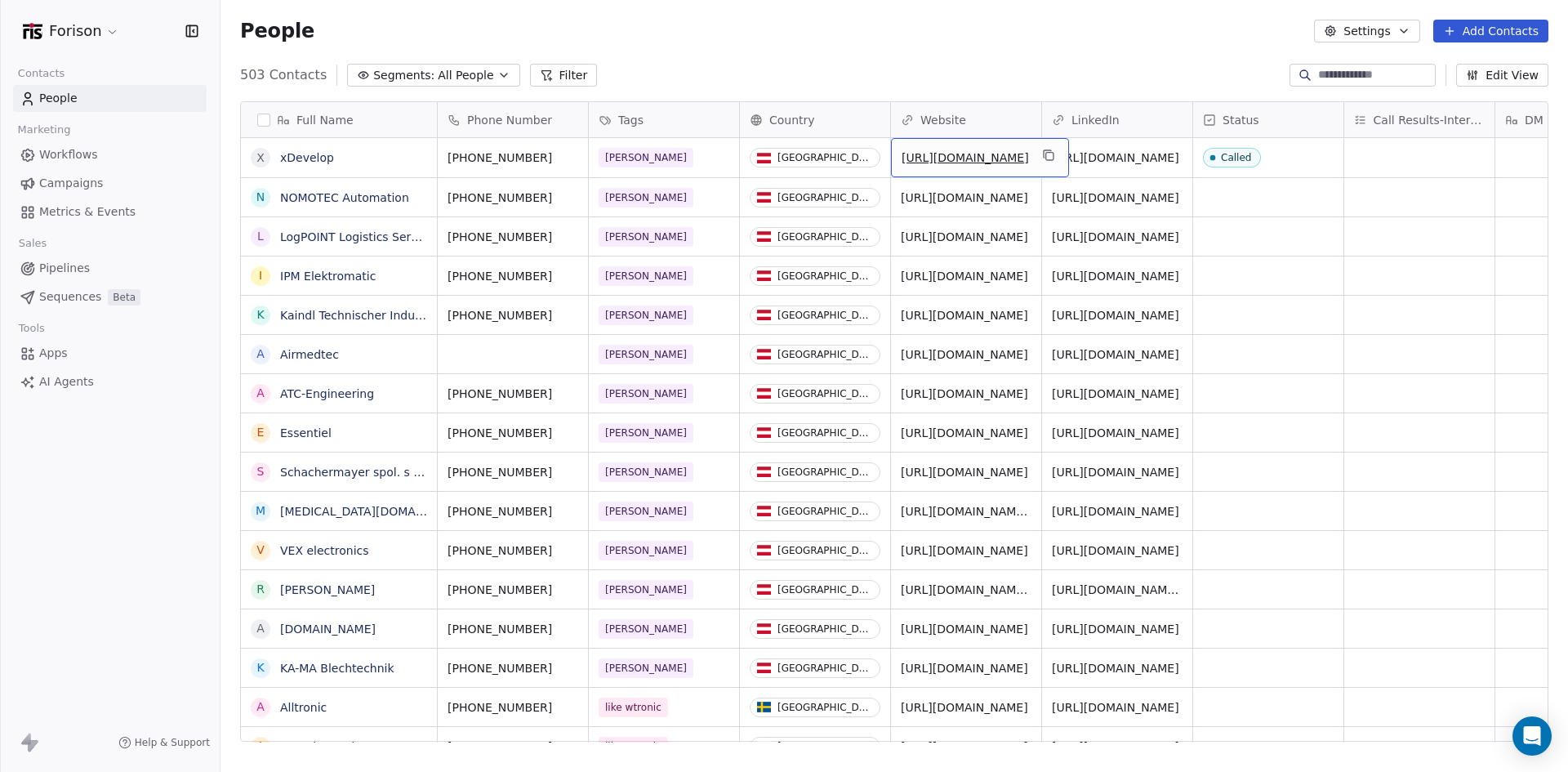
click at [972, 159] on link "[URL][DOMAIN_NAME]" at bounding box center [965, 157] width 128 height 13
click at [555, 73] on button "Filter" at bounding box center [564, 74] width 68 height 22
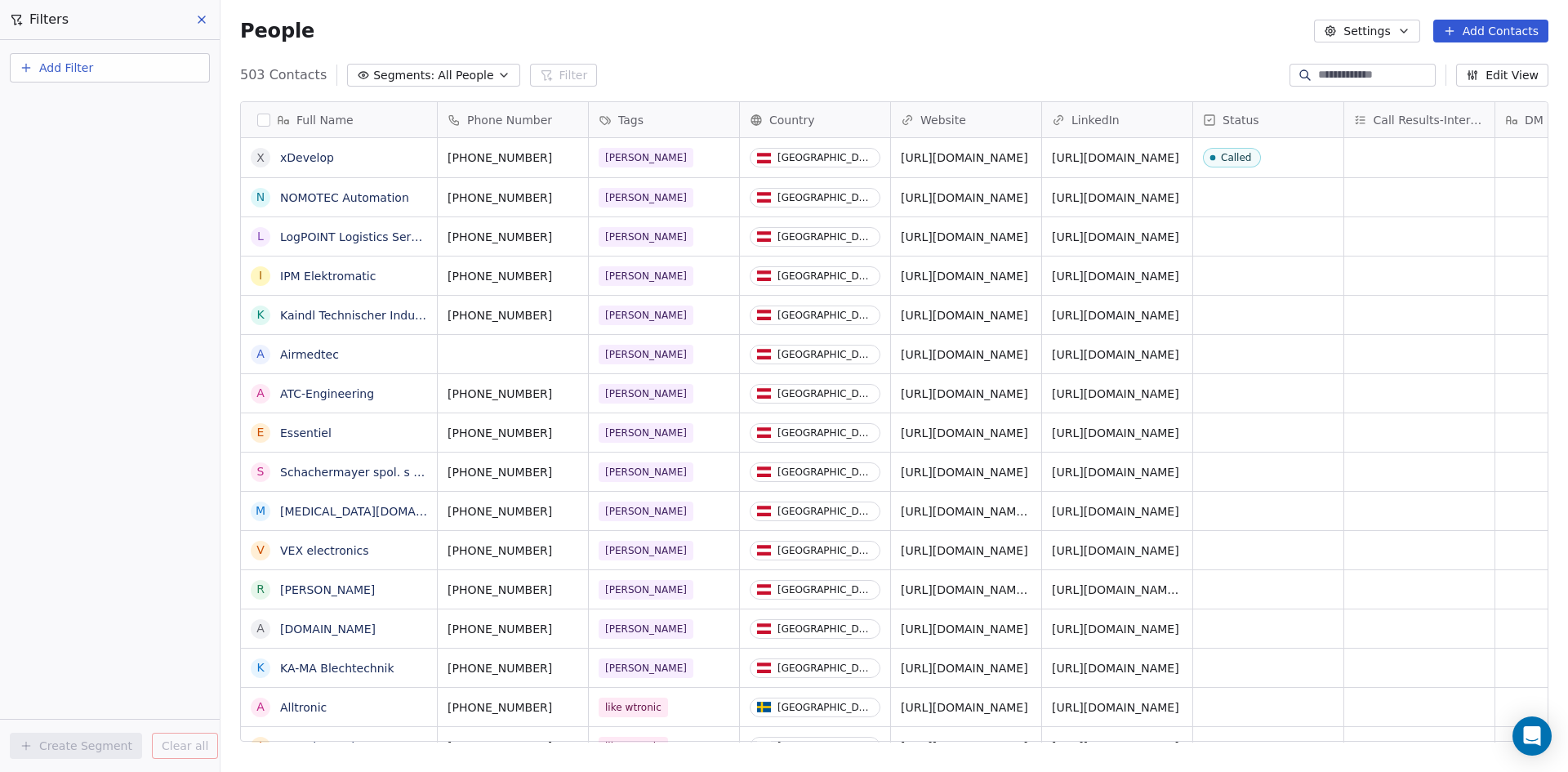
click at [113, 71] on button "Add Filter" at bounding box center [109, 67] width 200 height 29
click at [133, 103] on div "Contact properties" at bounding box center [110, 107] width 166 height 18
type input "*"
click at [55, 67] on html "Forison Contacts People Marketing Workflows Campaigns Metrics & Events Sales Pi…" at bounding box center [784, 386] width 1568 height 772
click at [53, 68] on span "Add Filter" at bounding box center [65, 68] width 54 height 18
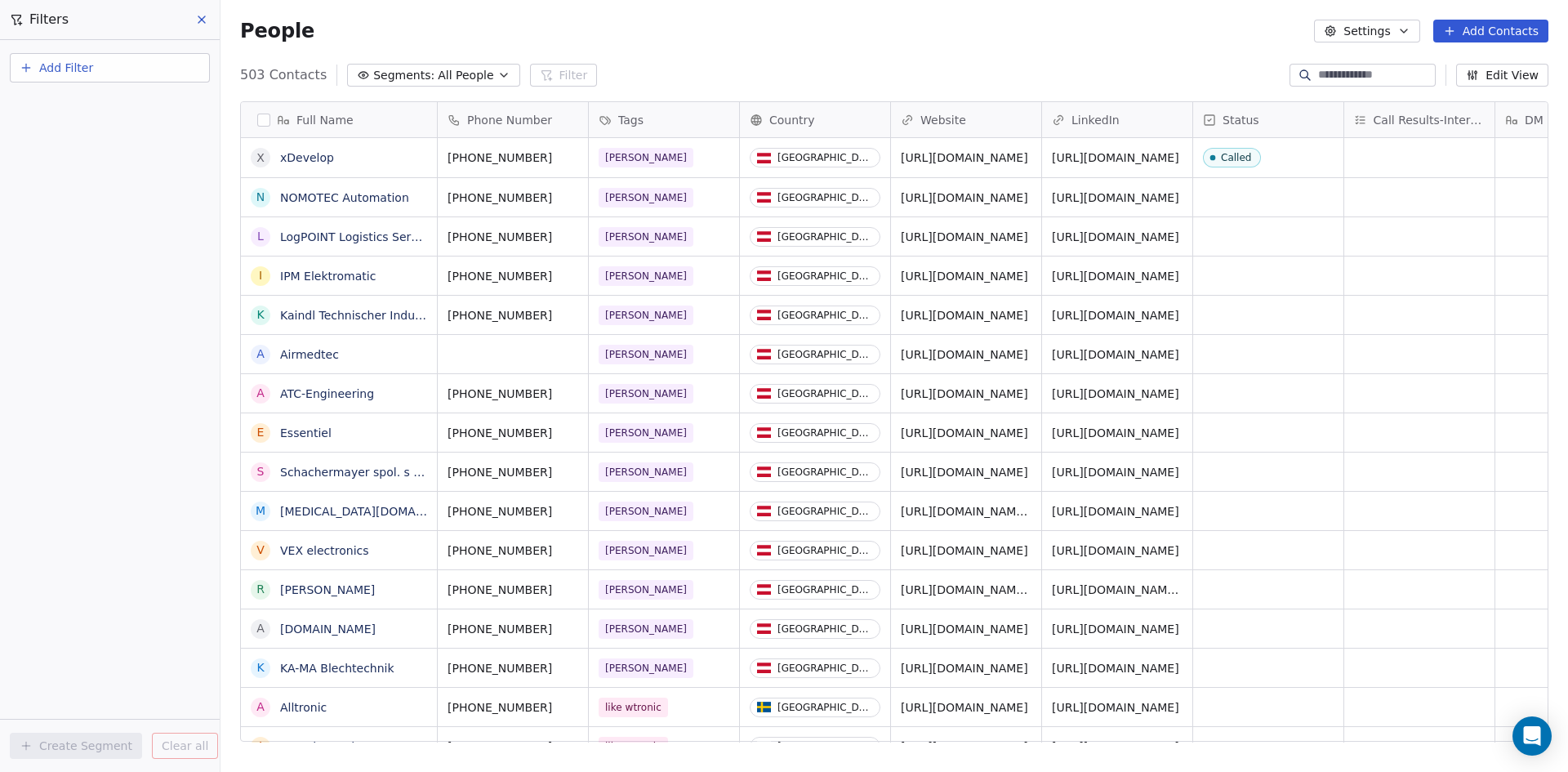
click at [551, 41] on html "Forison Contacts People Marketing Workflows Campaigns Metrics & Events Sales Pi…" at bounding box center [784, 386] width 1568 height 772
click at [207, 22] on icon at bounding box center [201, 19] width 13 height 13
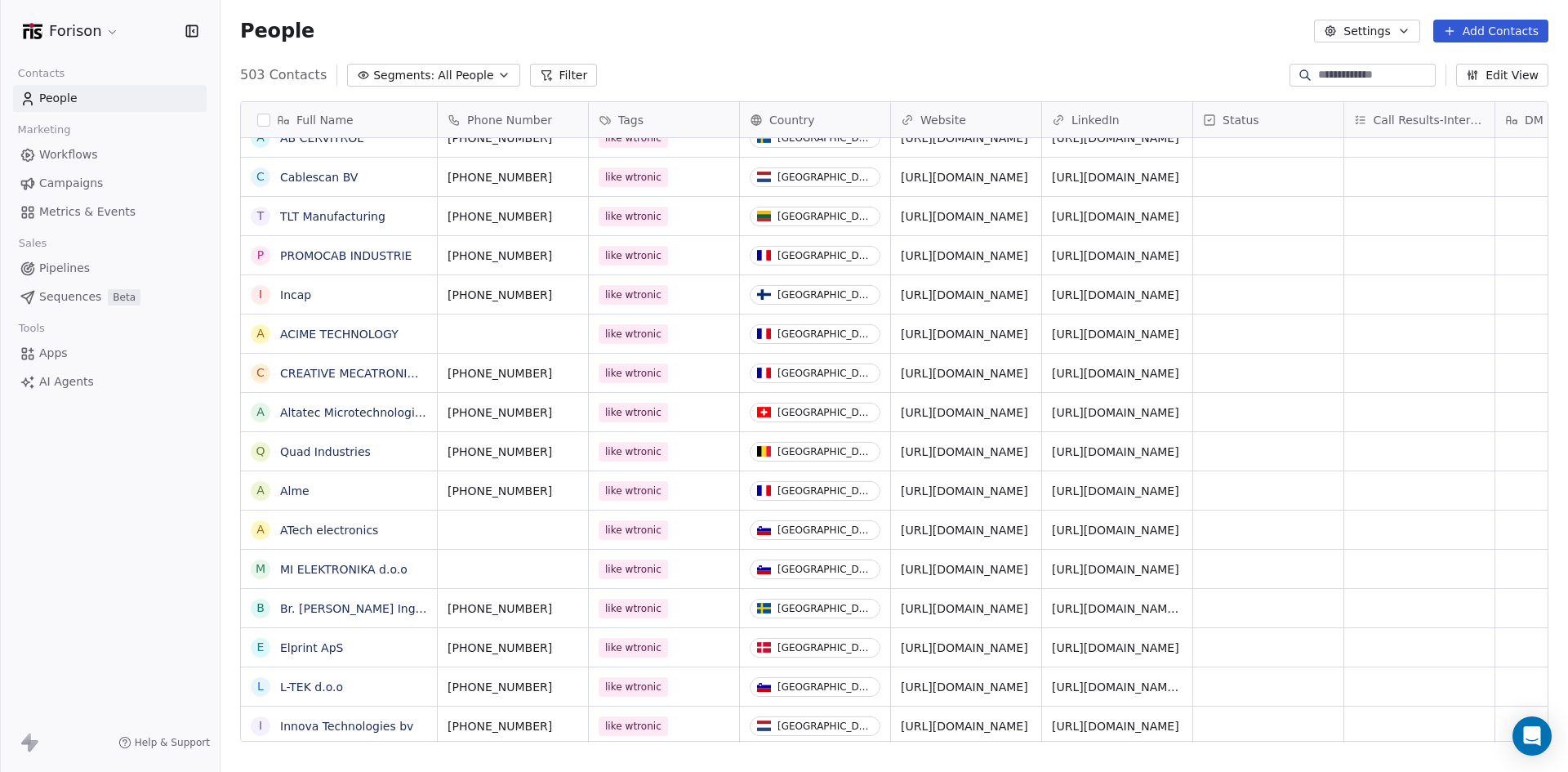
click at [82, 151] on span "Workflows" at bounding box center [68, 155] width 58 height 18
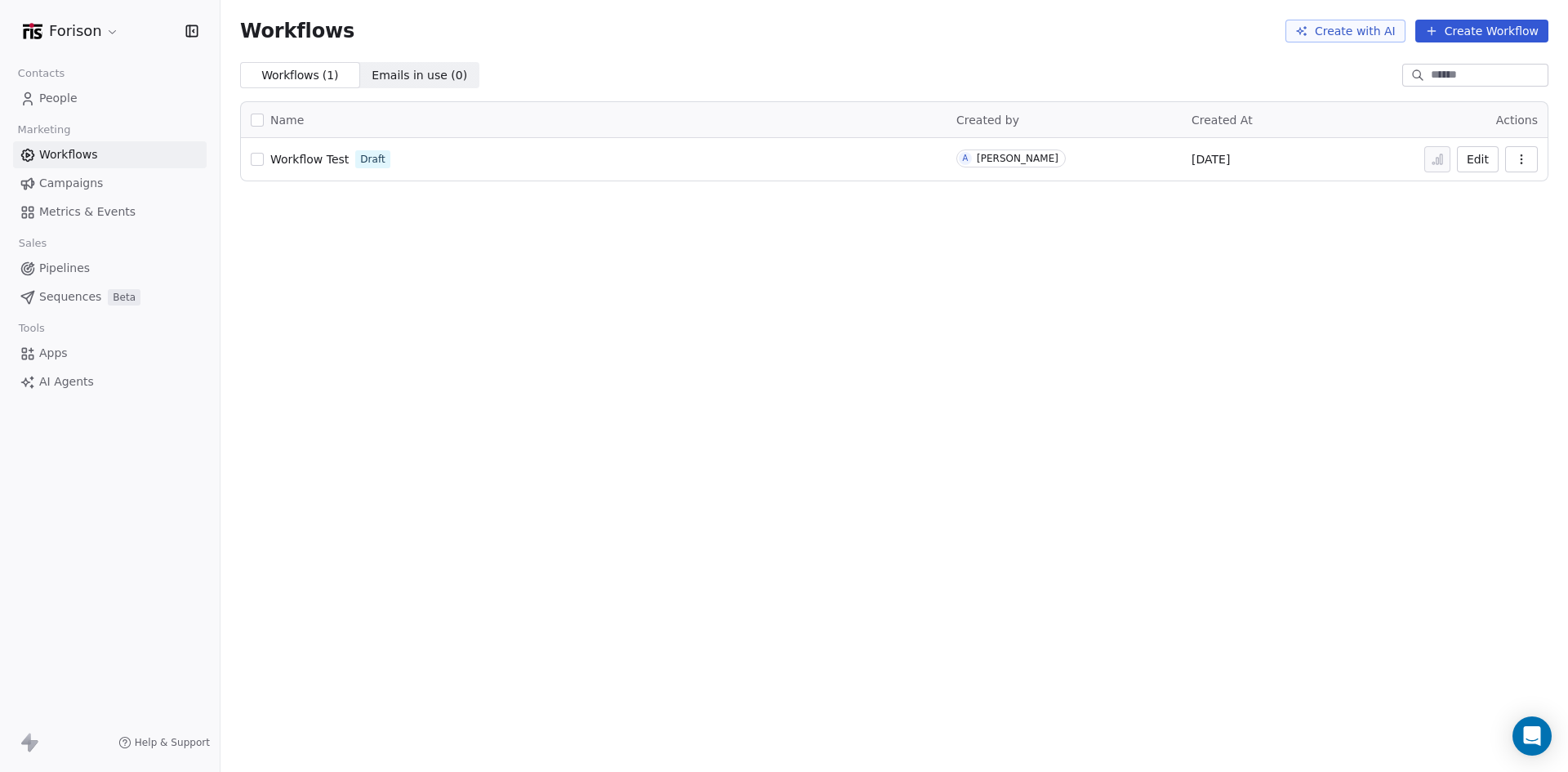
click at [90, 275] on link "Pipelines" at bounding box center [109, 268] width 194 height 27
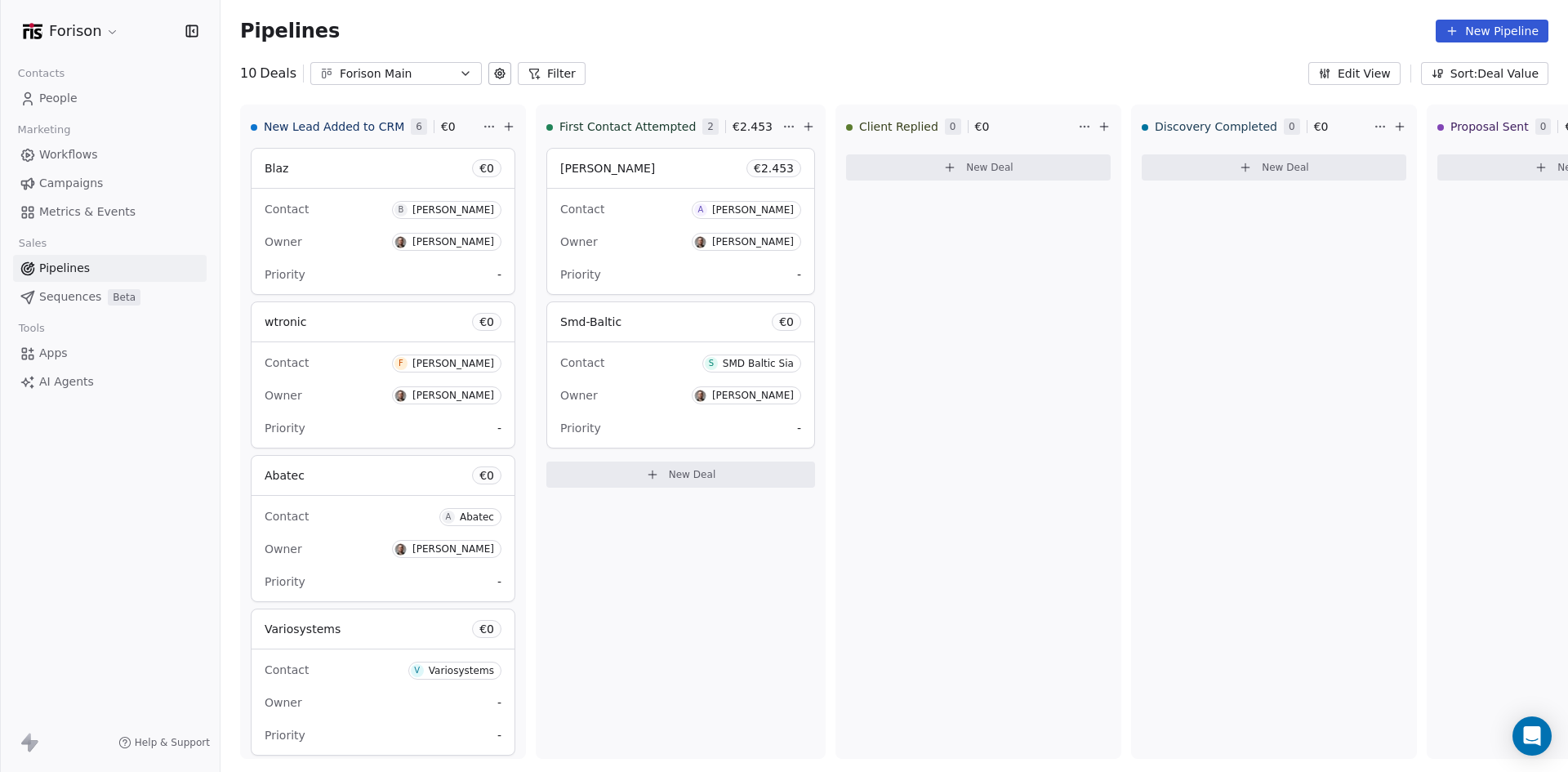
click at [57, 107] on link "People" at bounding box center [109, 98] width 194 height 27
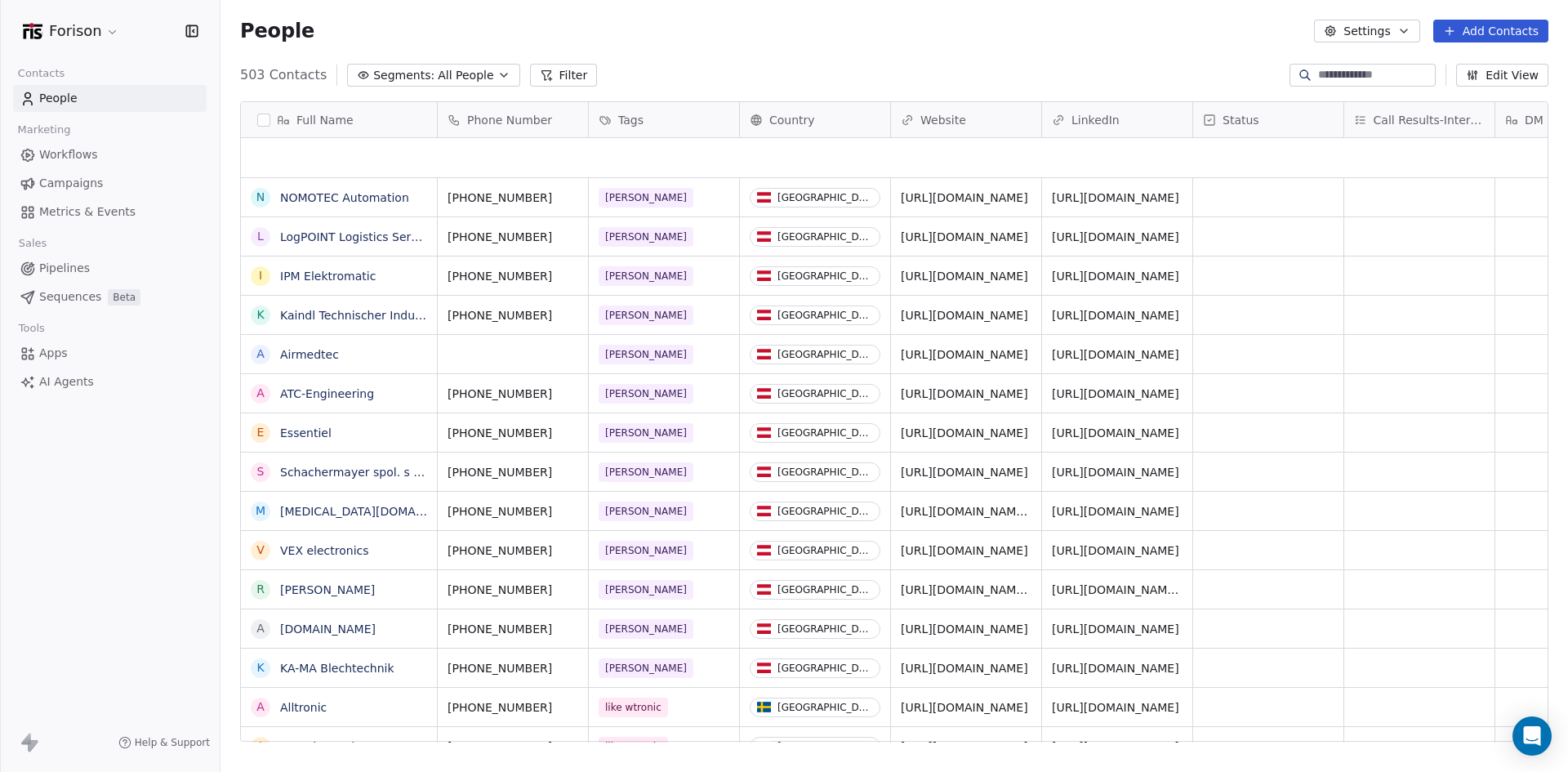
scroll to position [667, 1335]
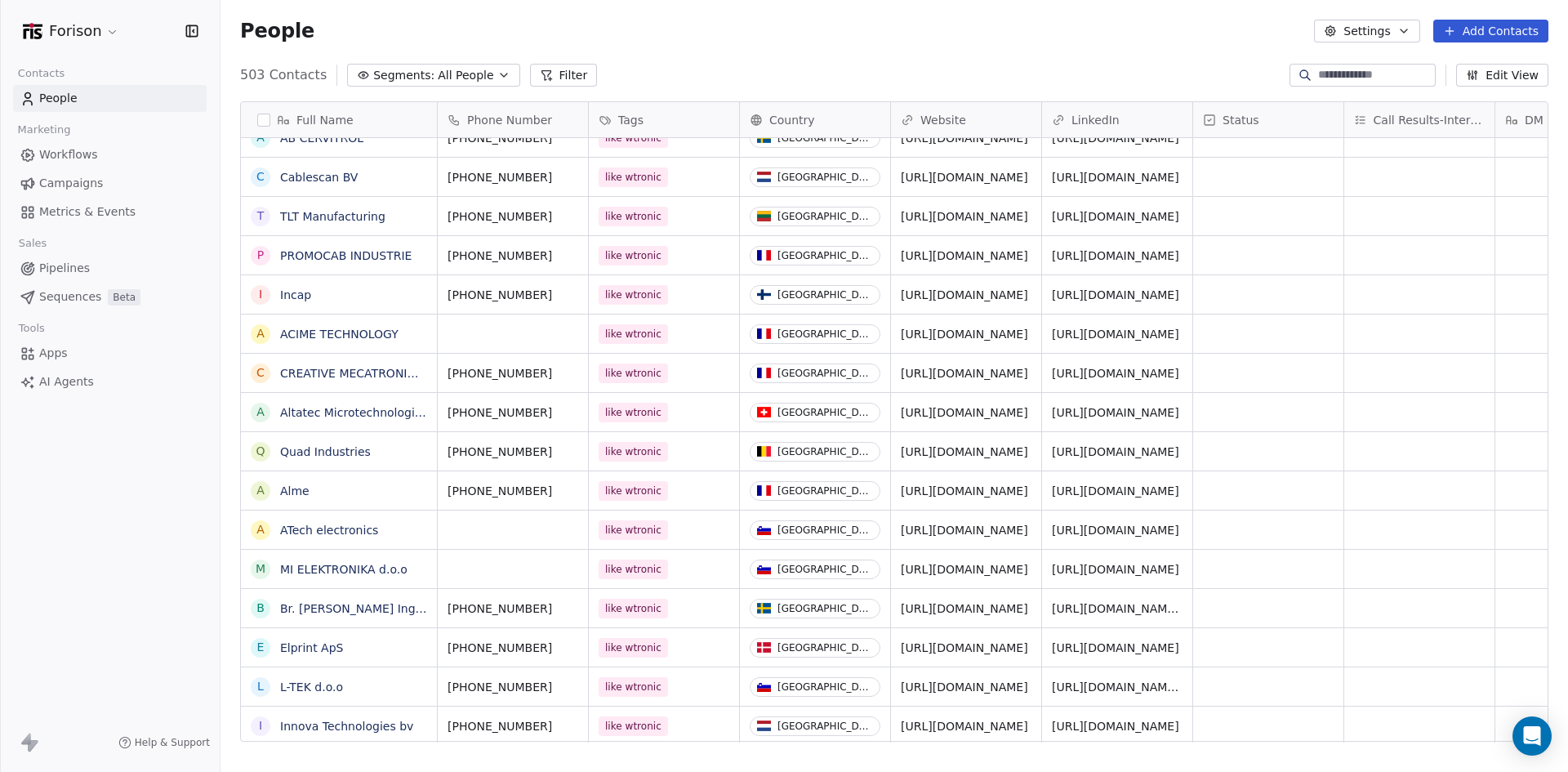
click at [466, 72] on span "All People" at bounding box center [465, 76] width 56 height 18
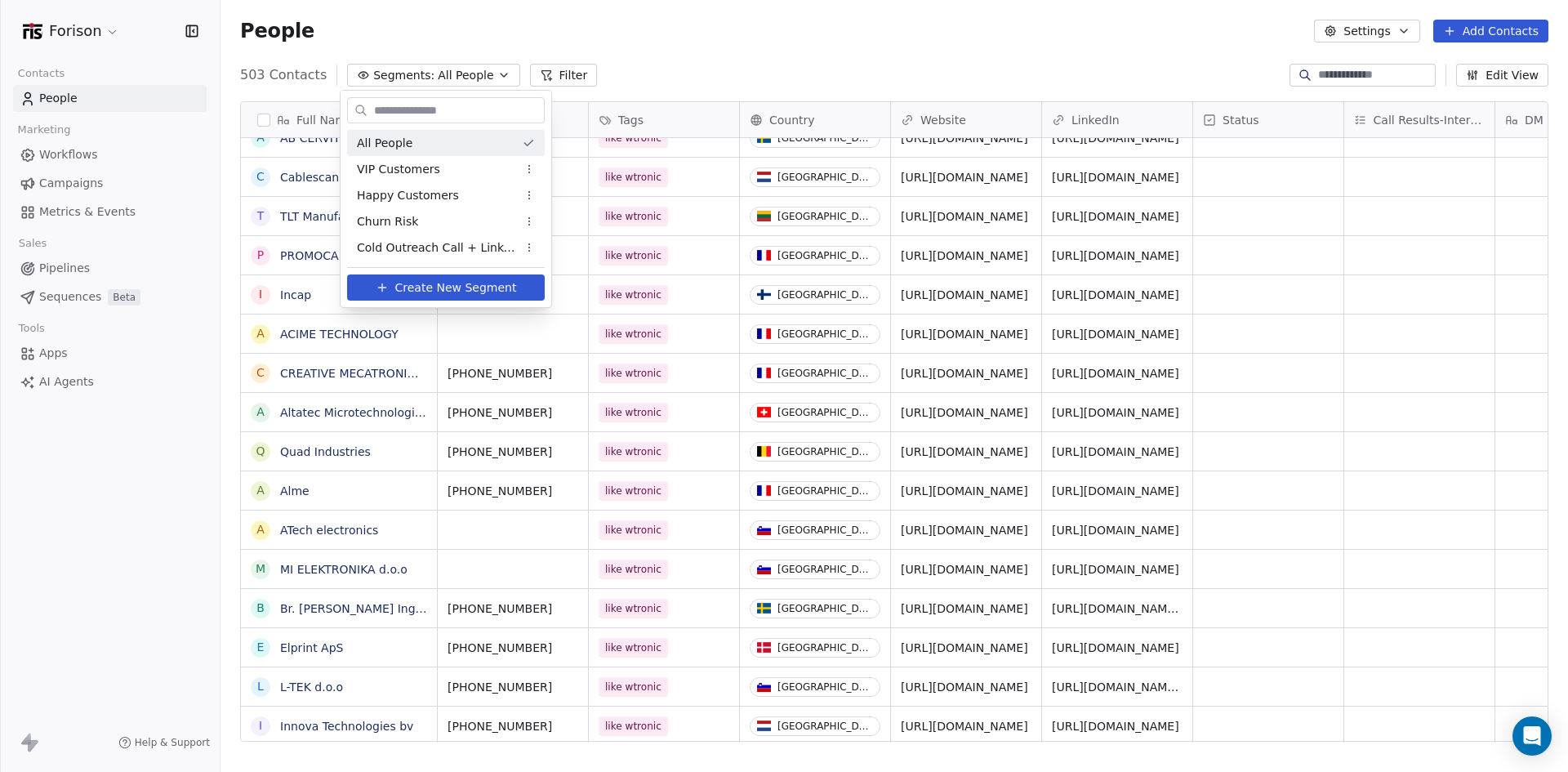
click at [529, 72] on html "Forison Contacts People Marketing Workflows Campaigns Metrics & Events Sales Pi…" at bounding box center [784, 386] width 1568 height 772
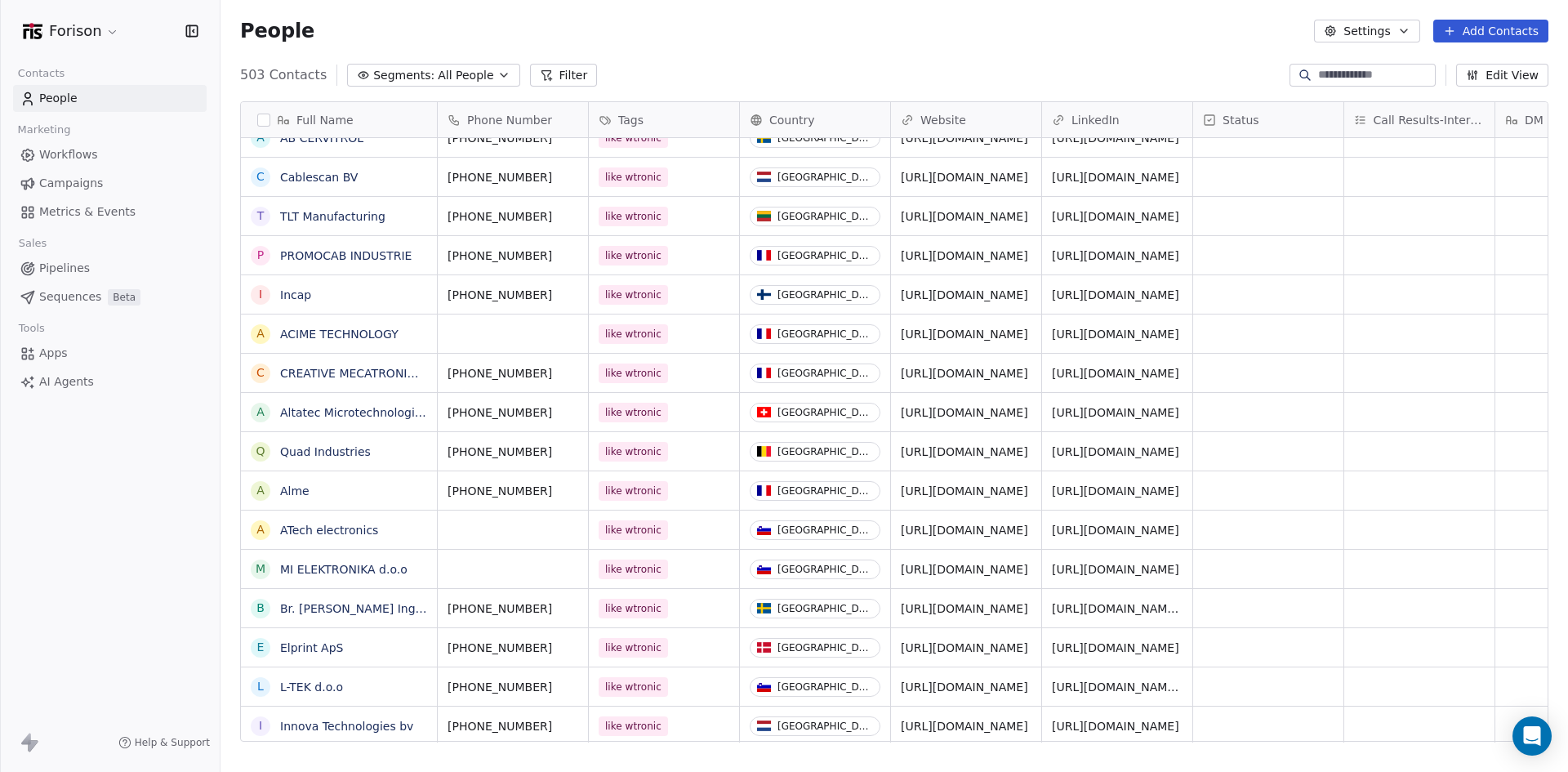
click at [540, 70] on icon at bounding box center [546, 74] width 13 height 13
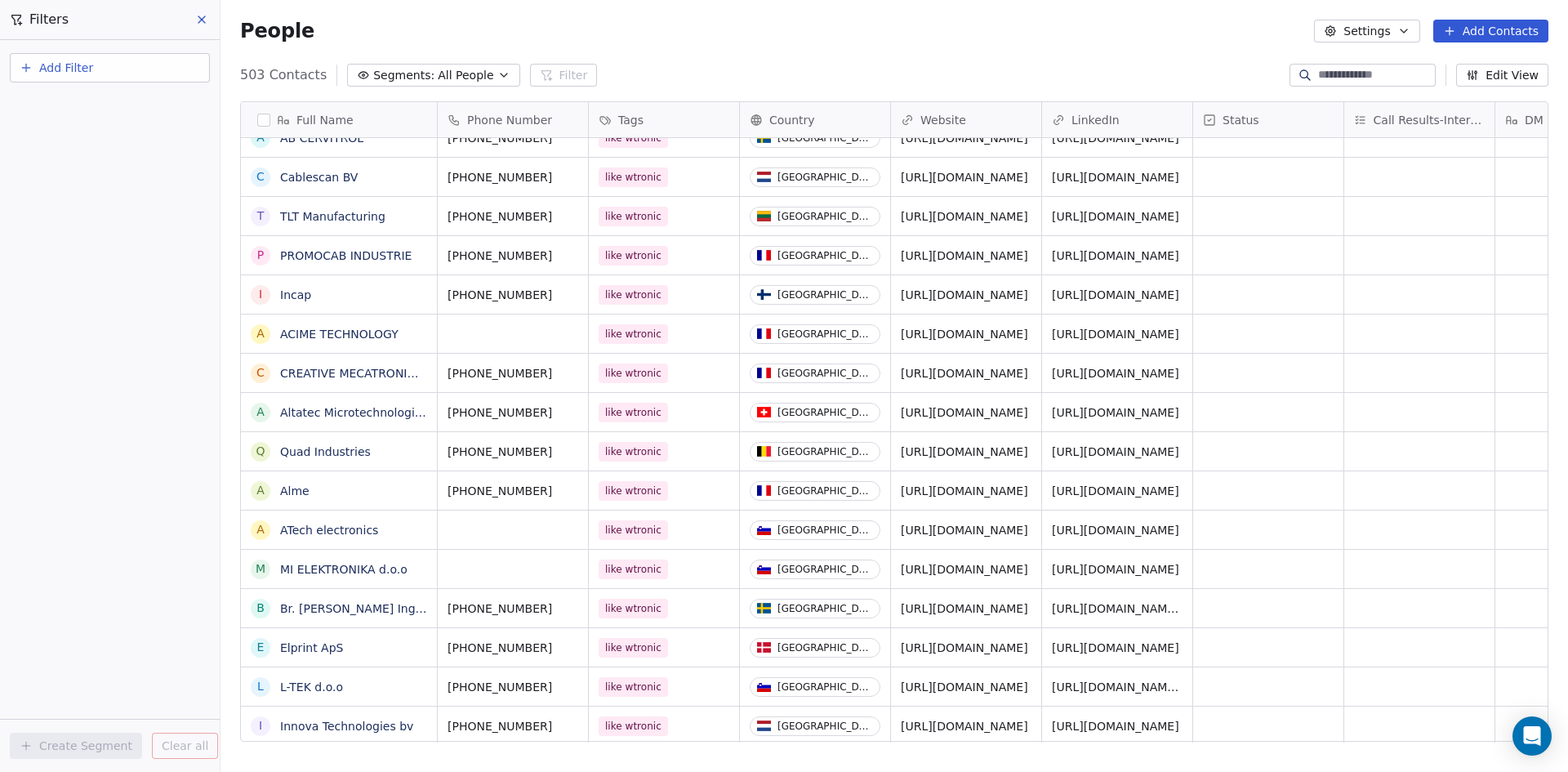
click at [143, 69] on button "Add Filter" at bounding box center [109, 67] width 200 height 29
click at [113, 103] on span "Contact properties" at bounding box center [80, 107] width 106 height 18
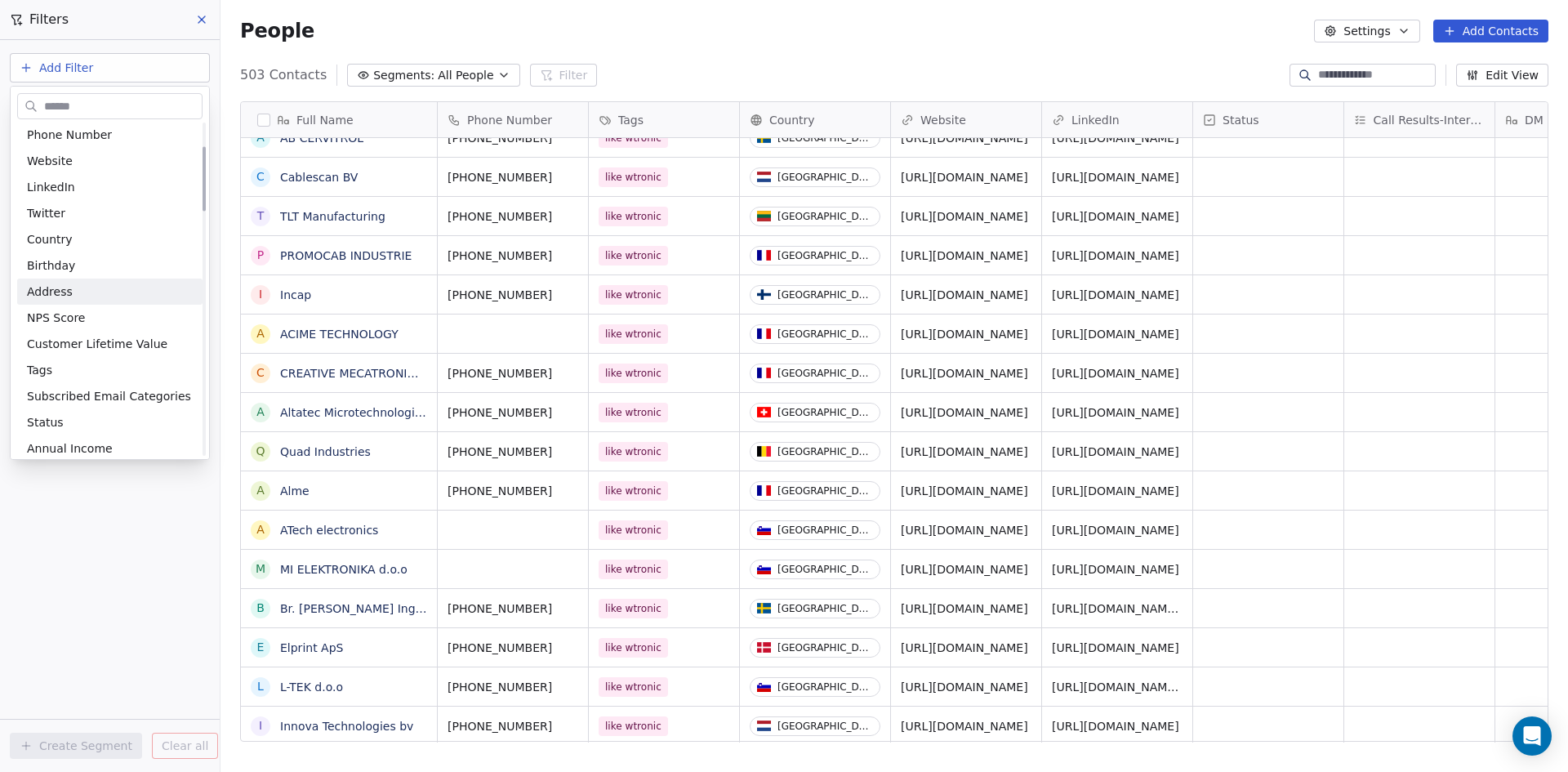
scroll to position [136, 0]
click at [78, 357] on div "Tags" at bounding box center [110, 367] width 185 height 26
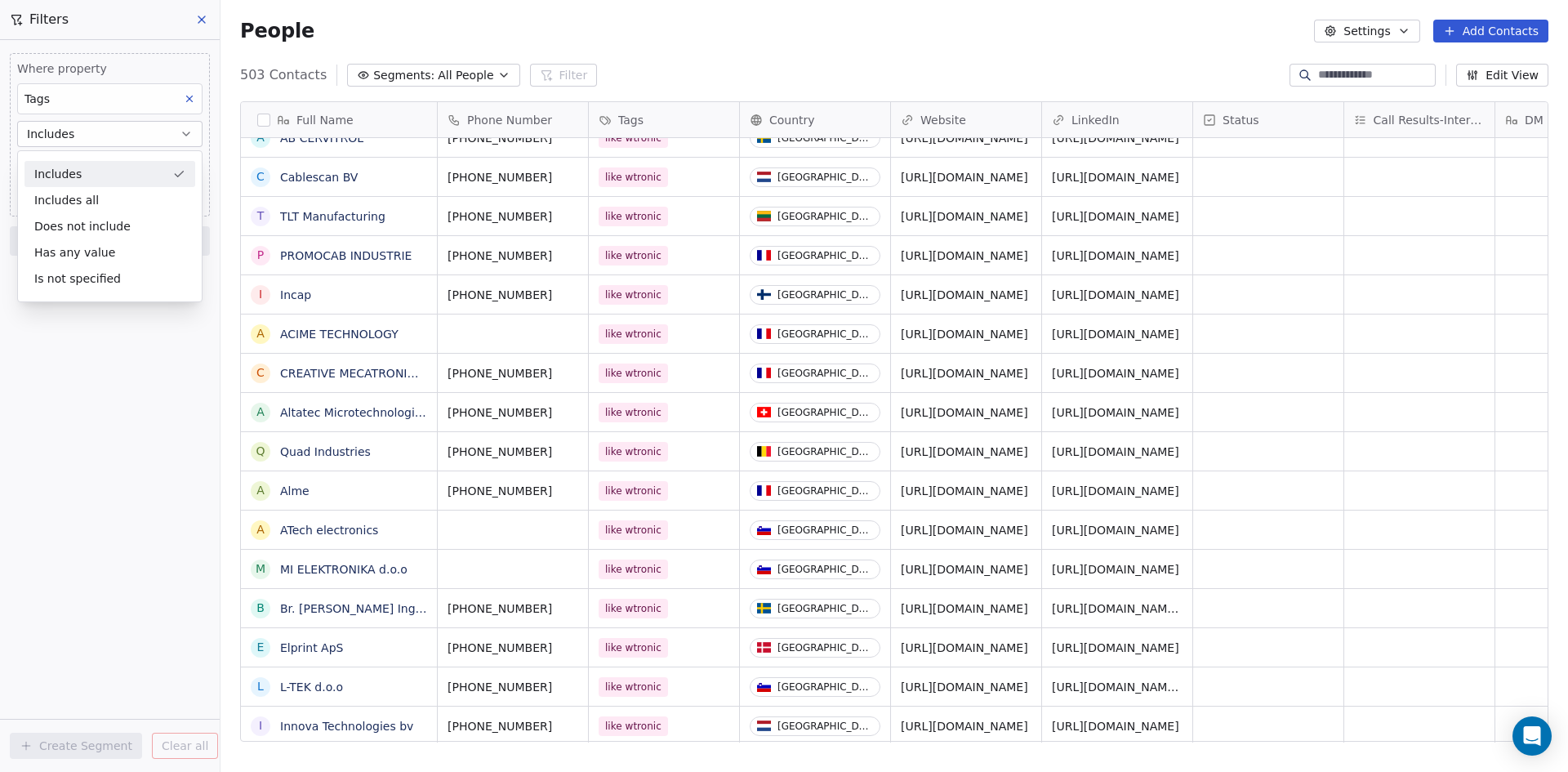
click at [98, 172] on div "Includes" at bounding box center [109, 174] width 171 height 26
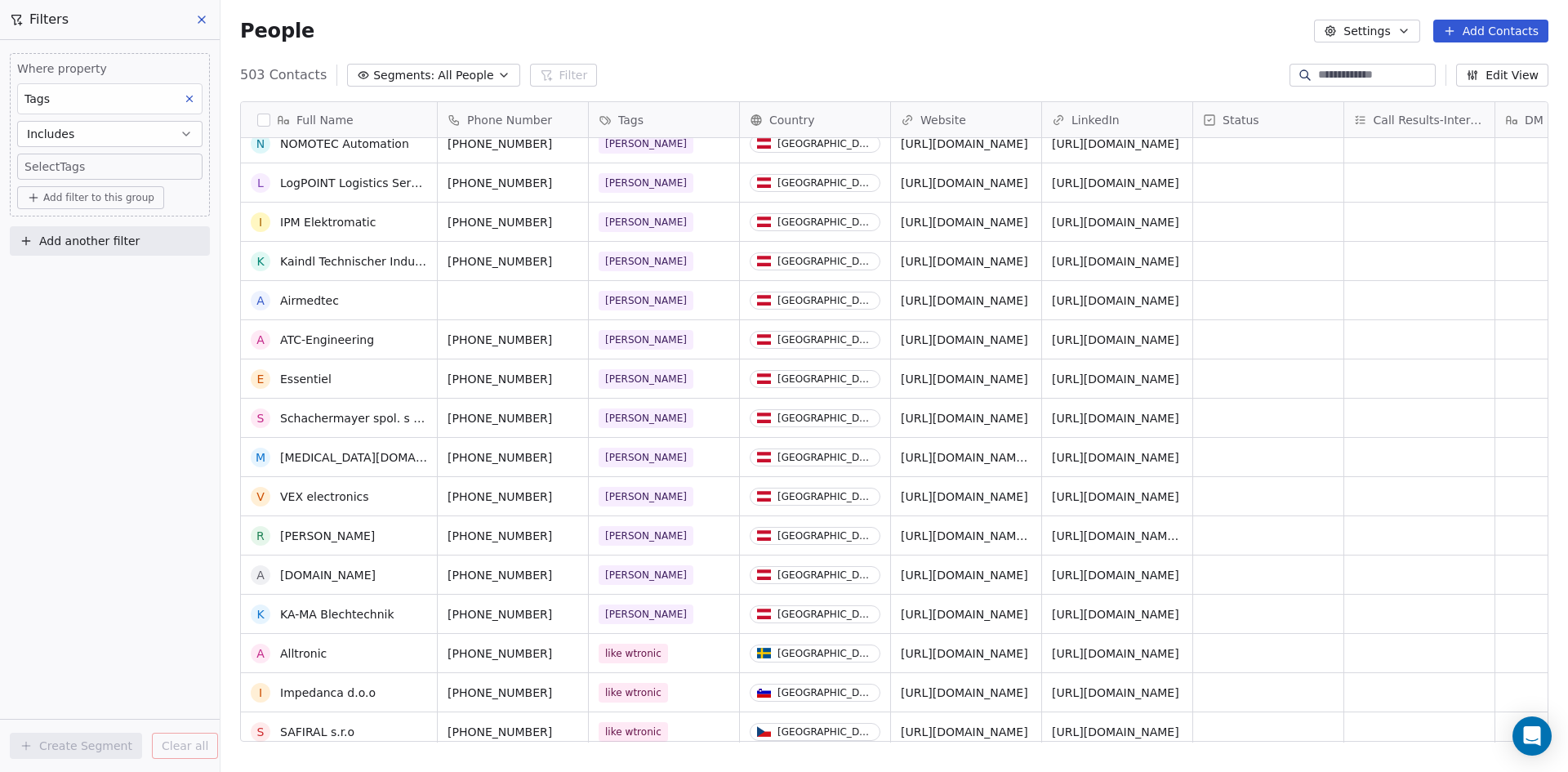
scroll to position [0, 0]
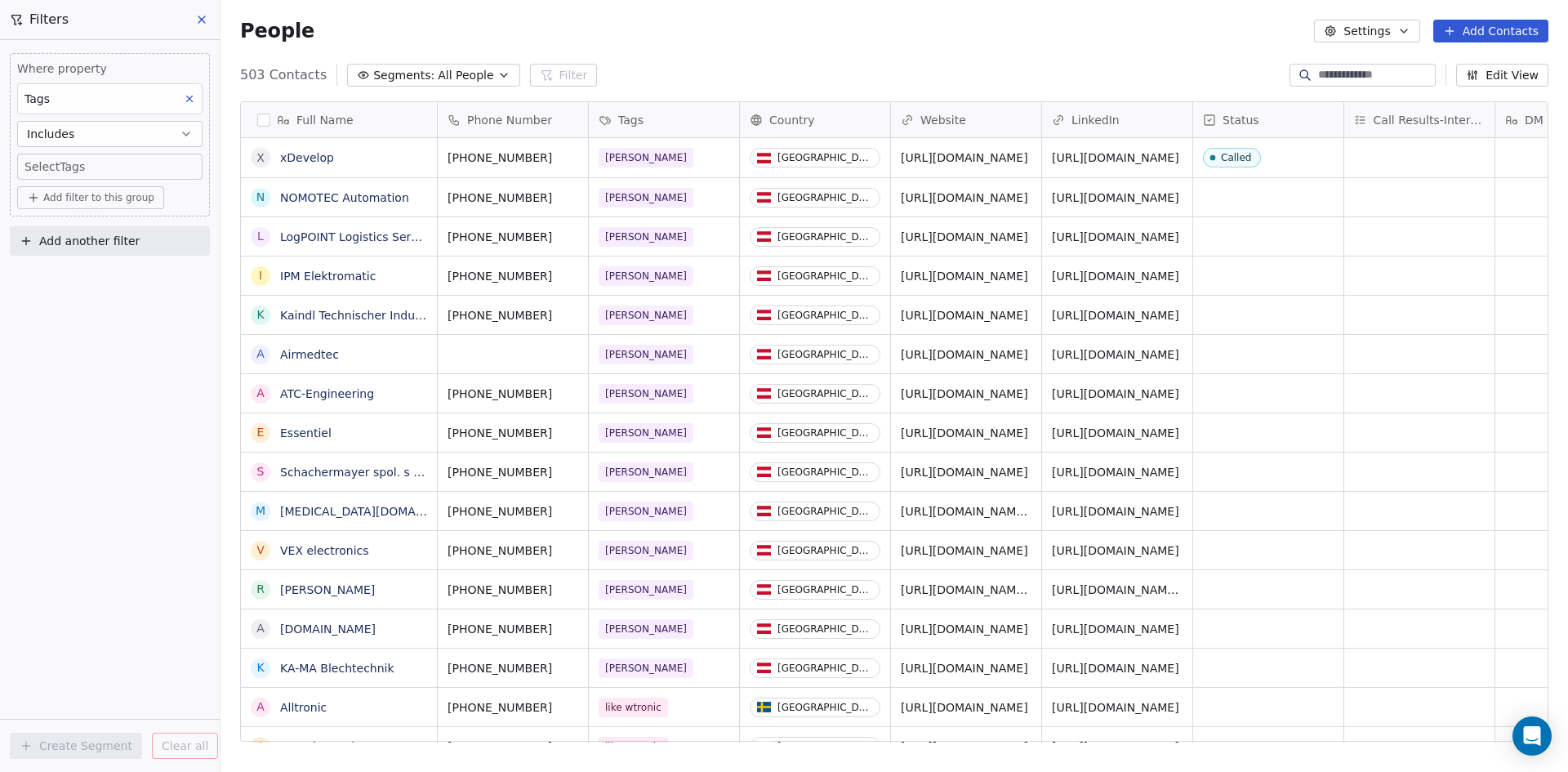
click at [302, 162] on link "xDevelop" at bounding box center [306, 157] width 54 height 13
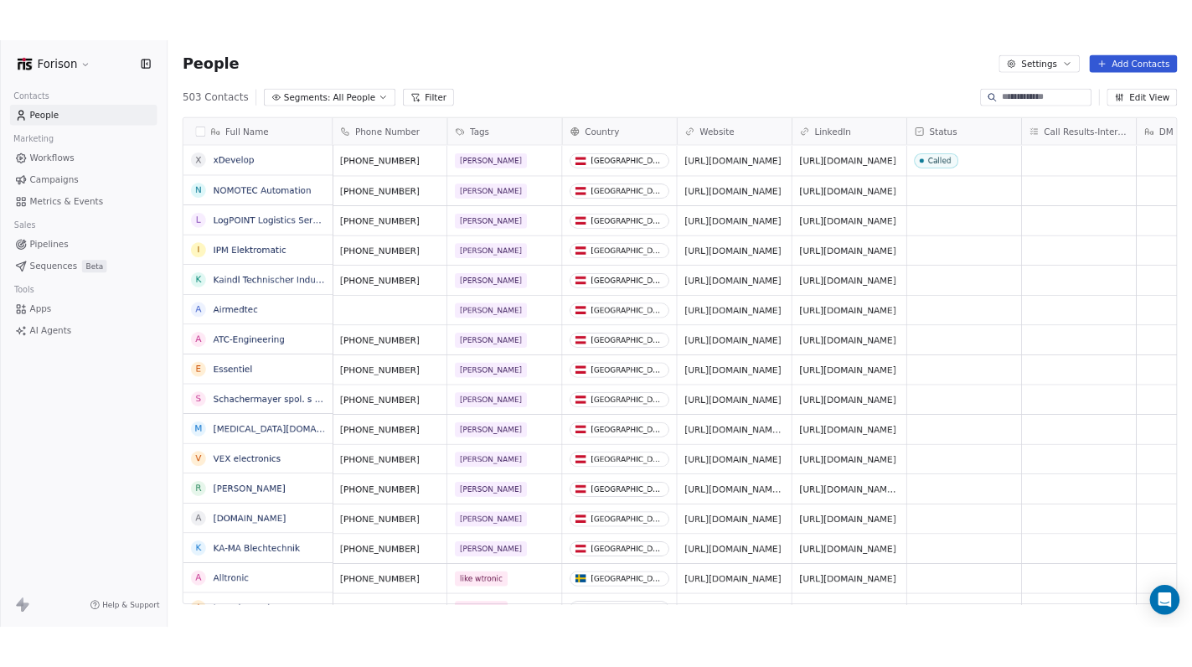
scroll to position [684, 1370]
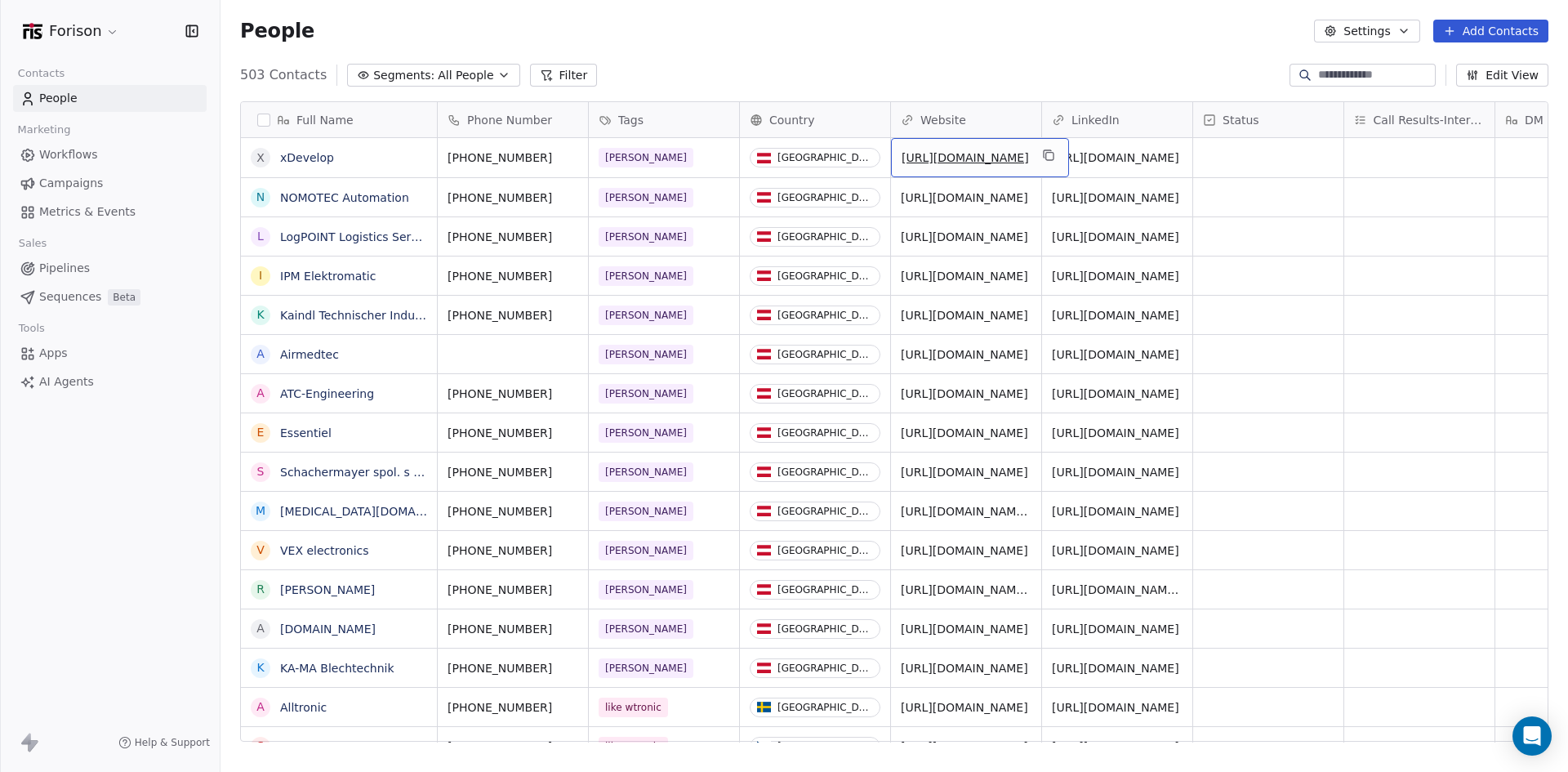
click at [926, 158] on link "[URL][DOMAIN_NAME]" at bounding box center [965, 157] width 128 height 13
click at [1400, 32] on button "Settings" at bounding box center [1366, 30] width 105 height 22
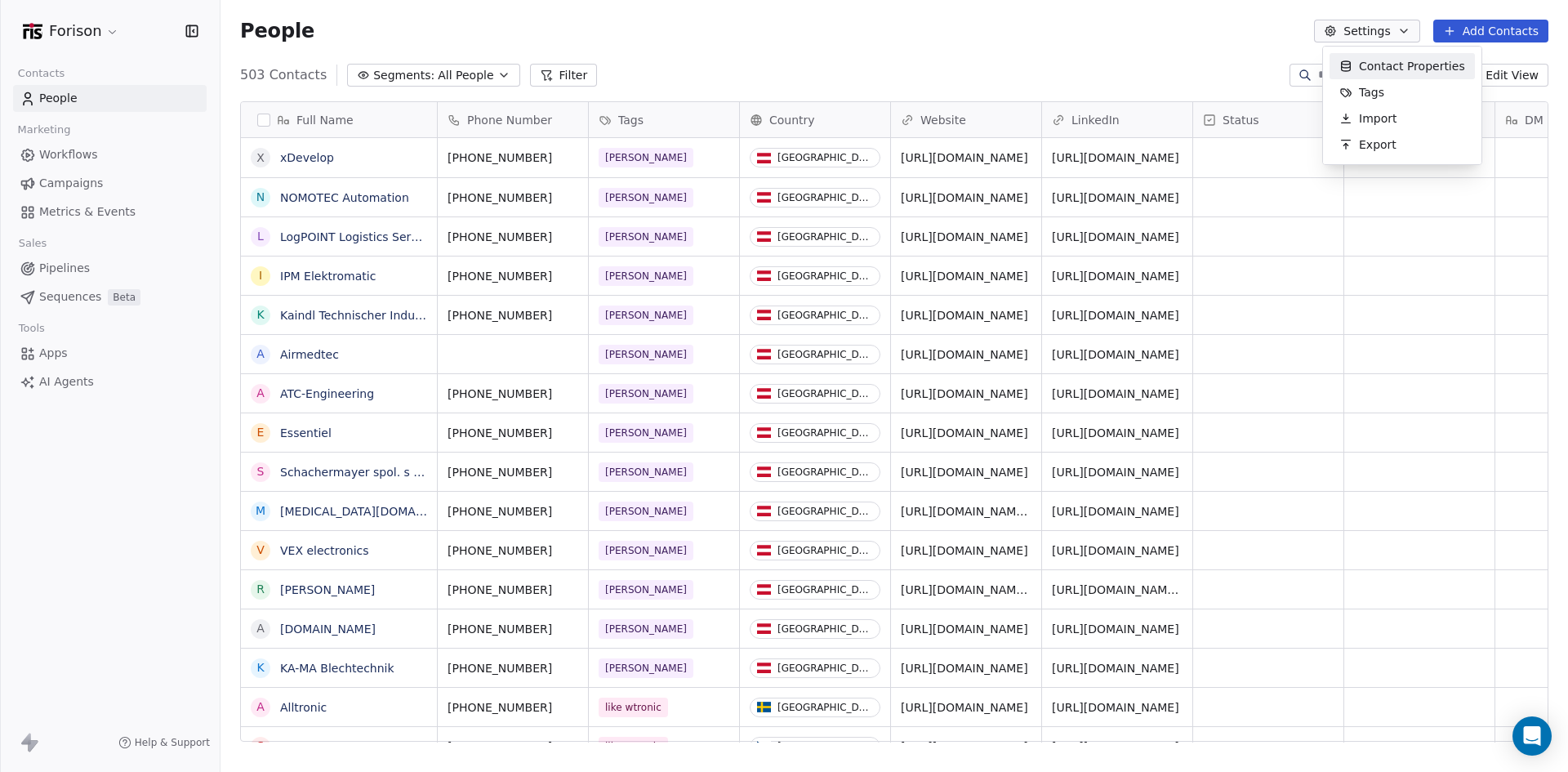
click at [110, 684] on html "Forison Contacts People Marketing Workflows Campaigns Metrics & Events Sales Pi…" at bounding box center [784, 386] width 1568 height 772
click at [63, 33] on html "Forison Contacts People Marketing Workflows Campaigns Metrics & Events Sales Pi…" at bounding box center [784, 386] width 1568 height 772
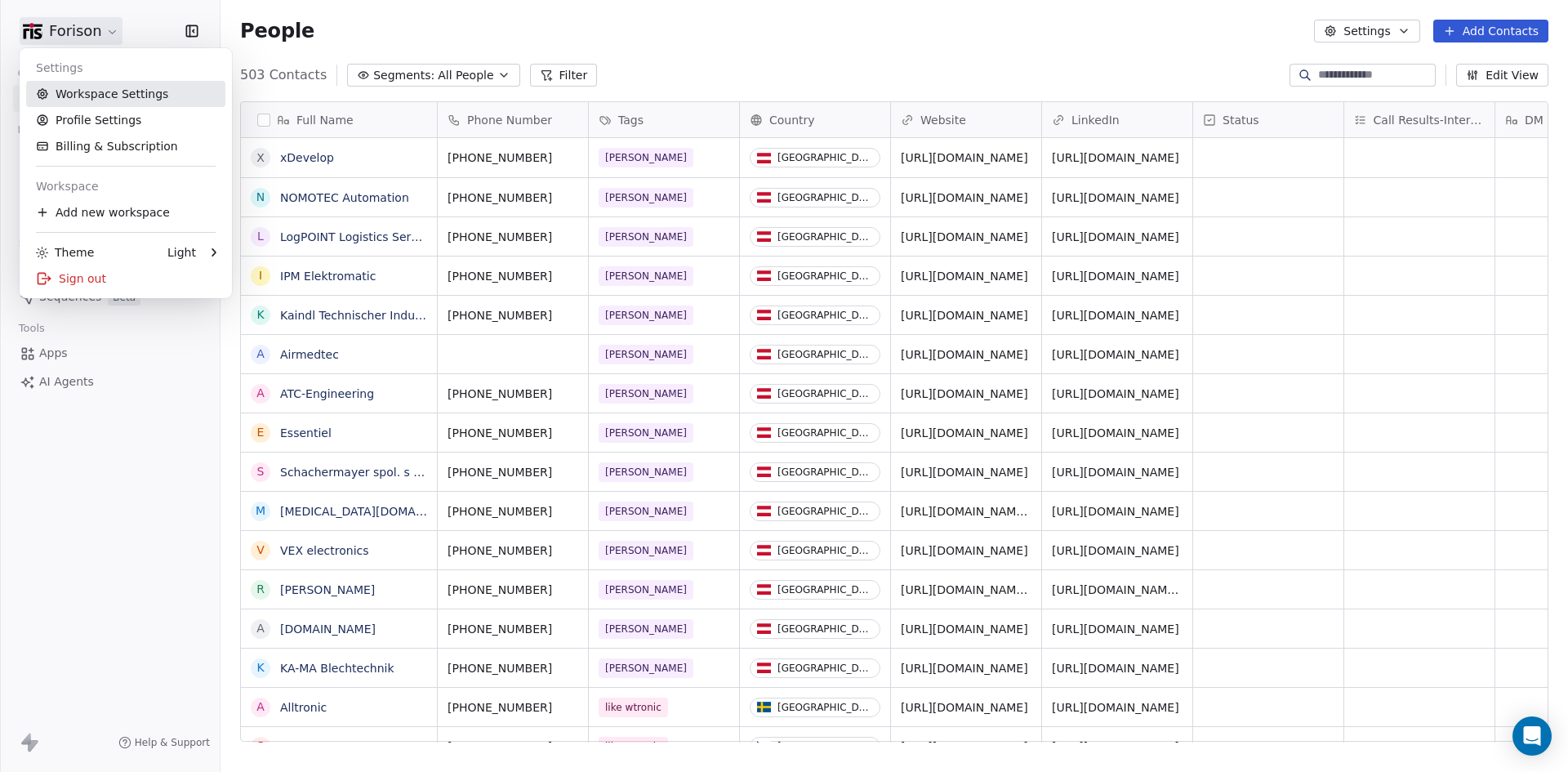
click at [130, 96] on link "Workspace Settings" at bounding box center [126, 94] width 199 height 26
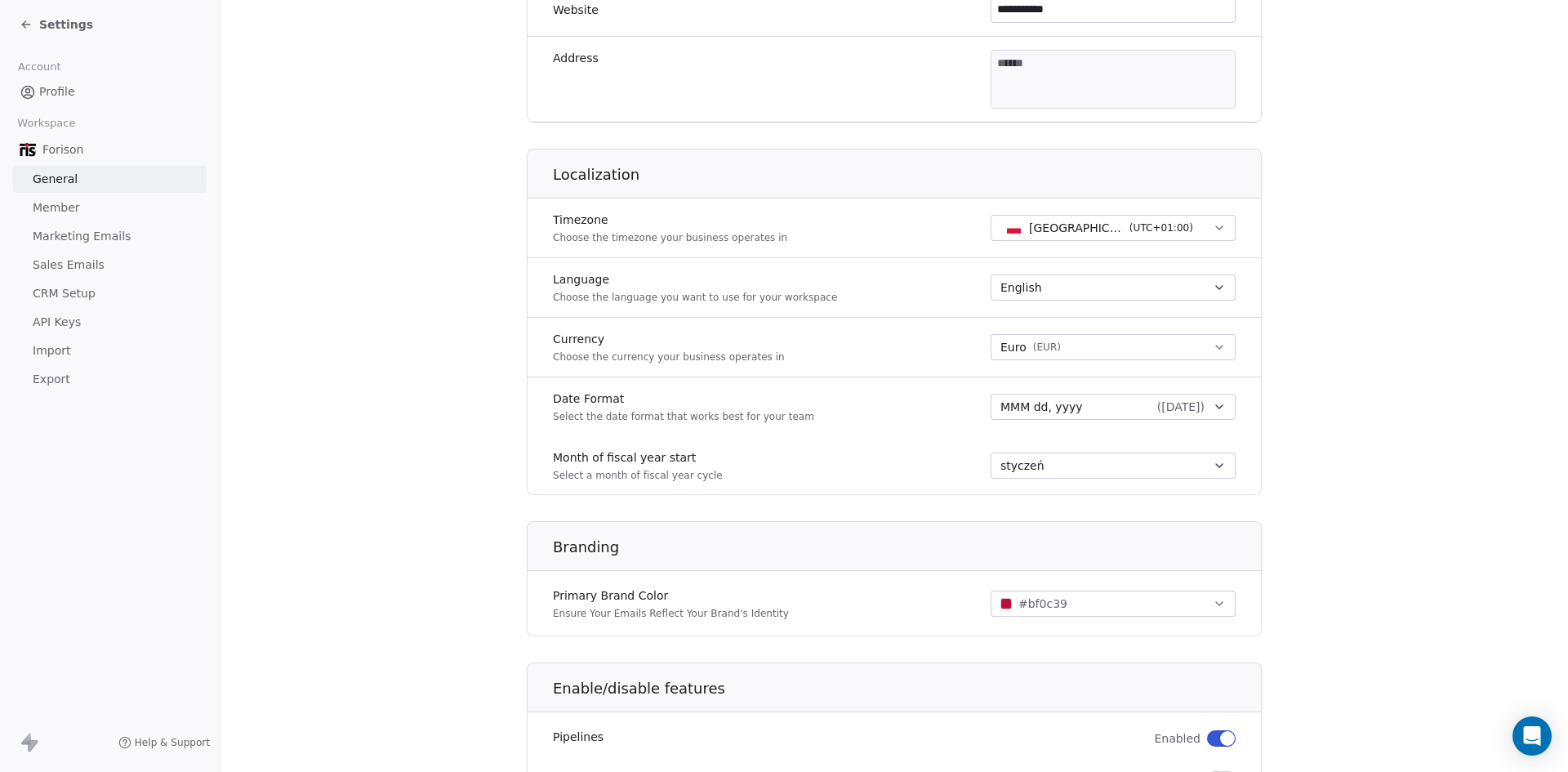
scroll to position [545, 0]
click at [103, 205] on link "Member" at bounding box center [109, 208] width 194 height 27
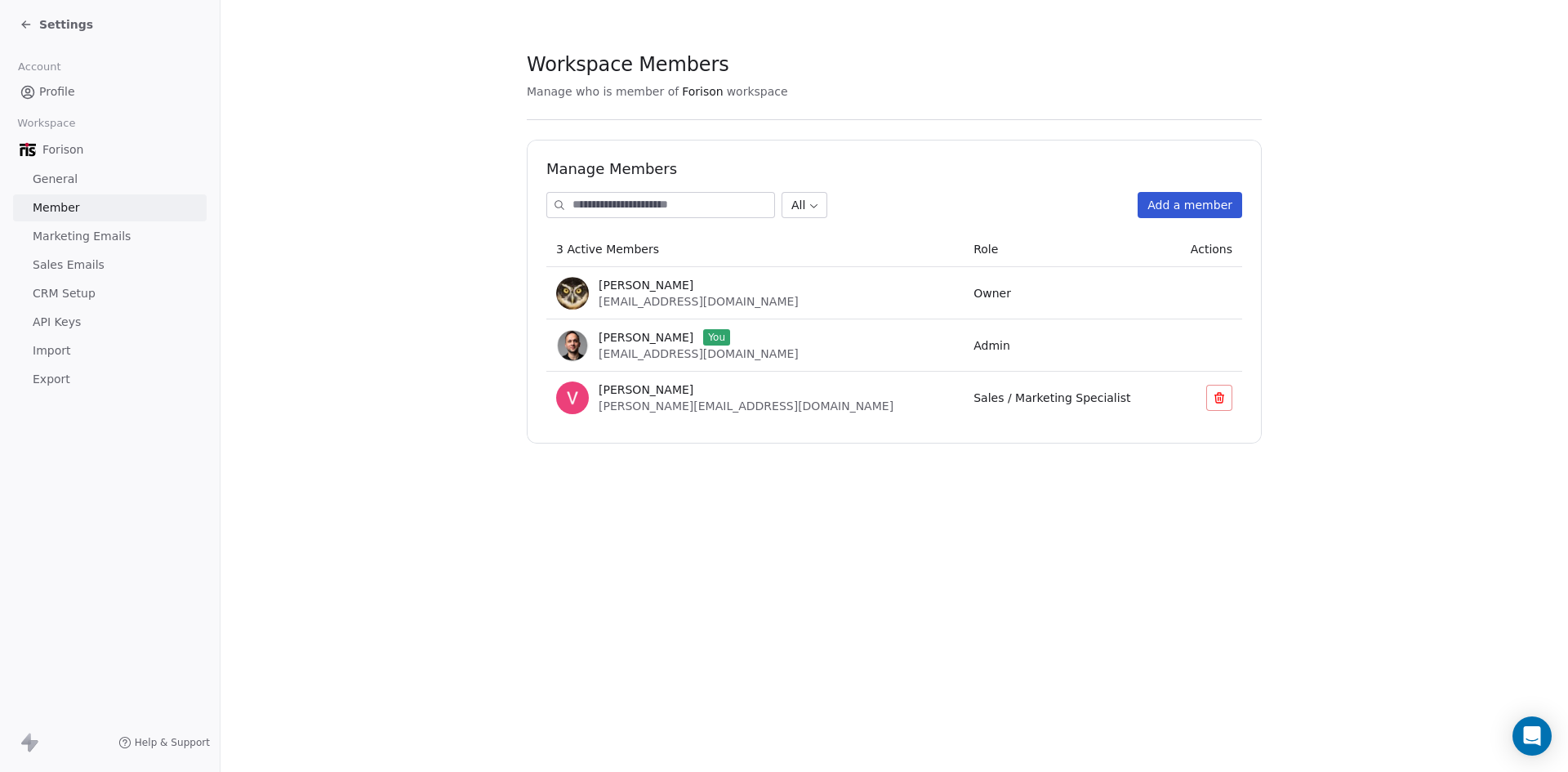
click at [975, 405] on span "Sales / Marketing Specialist" at bounding box center [1052, 397] width 157 height 13
click at [78, 269] on span "Sales Emails" at bounding box center [69, 265] width 72 height 18
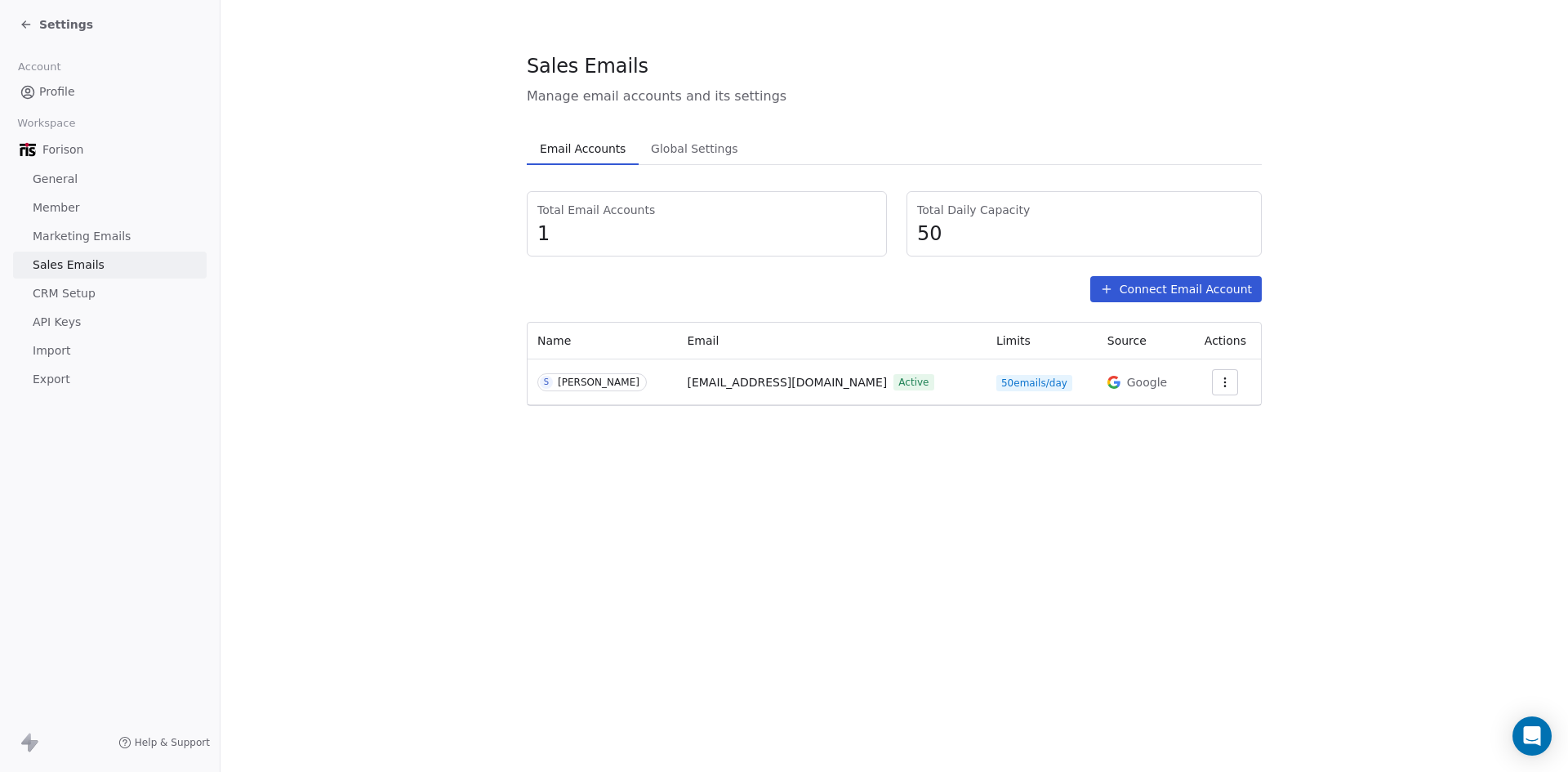
click at [80, 322] on link "API Keys" at bounding box center [109, 323] width 194 height 27
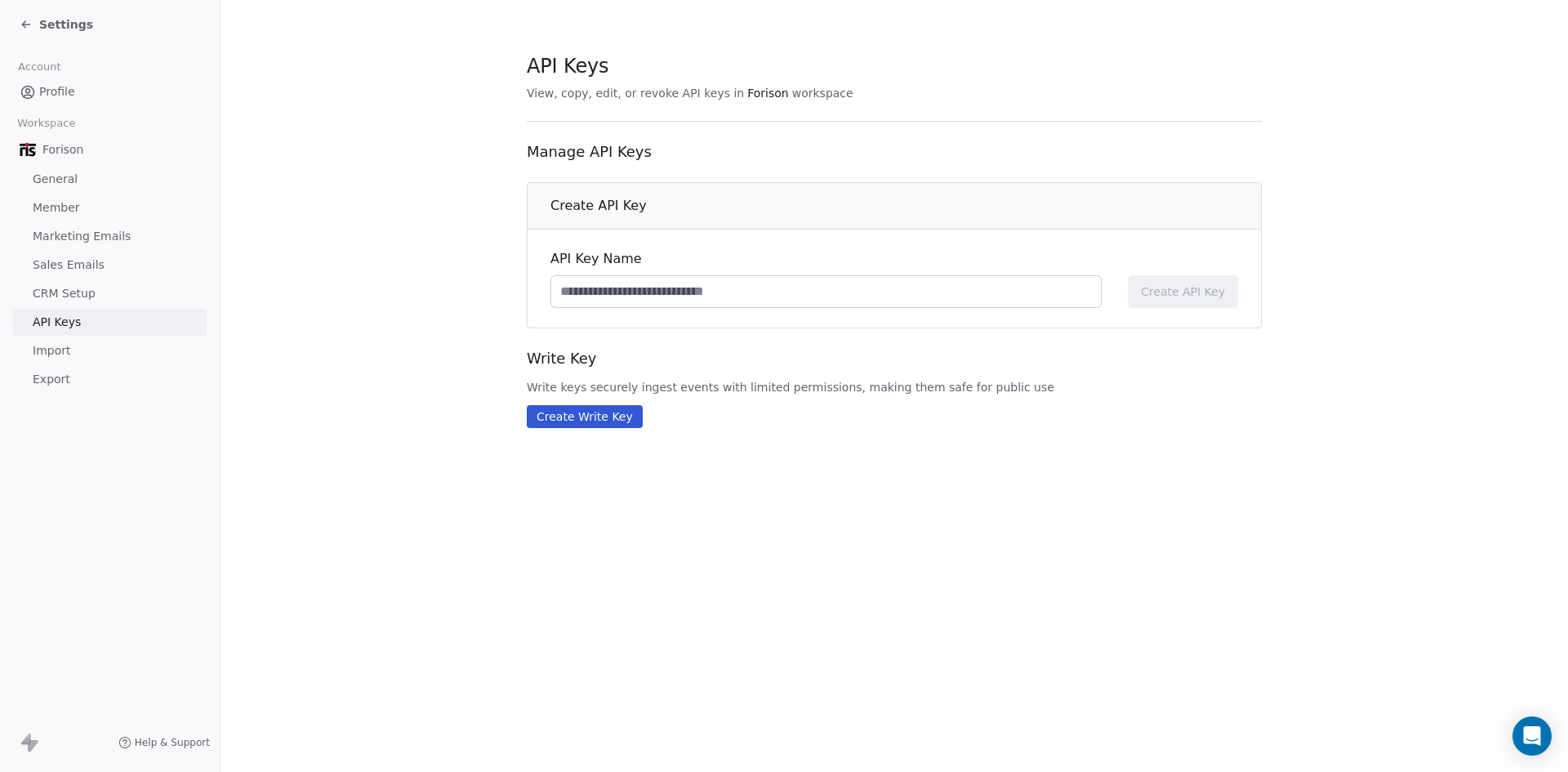
click at [76, 290] on span "CRM Setup" at bounding box center [64, 293] width 63 height 18
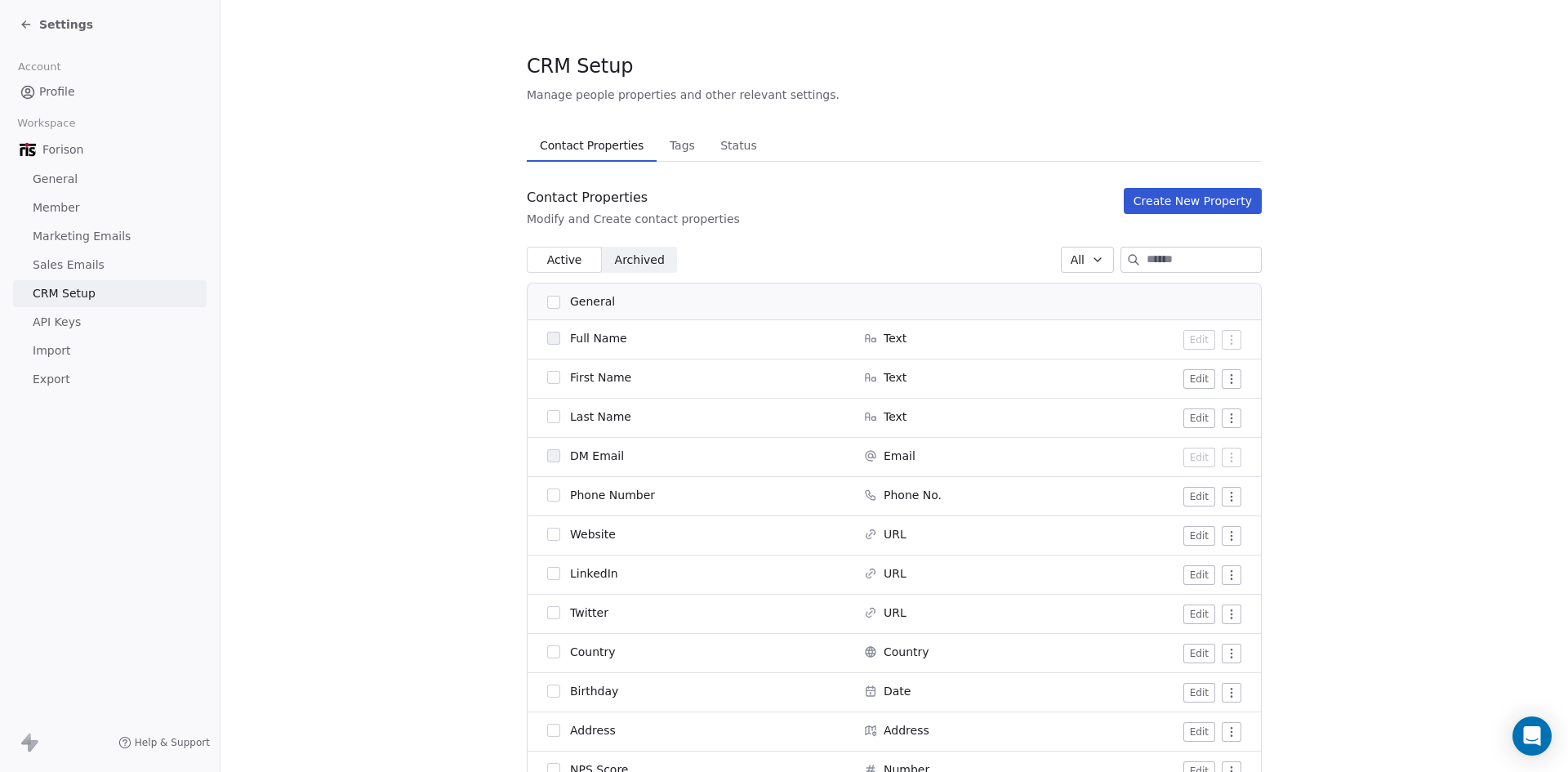
click at [93, 261] on span "Sales Emails" at bounding box center [69, 265] width 72 height 18
